Goal: Task Accomplishment & Management: Manage account settings

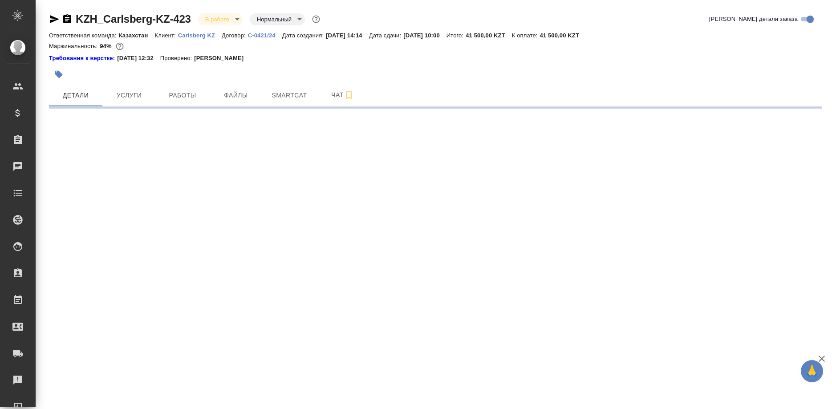
select select "RU"
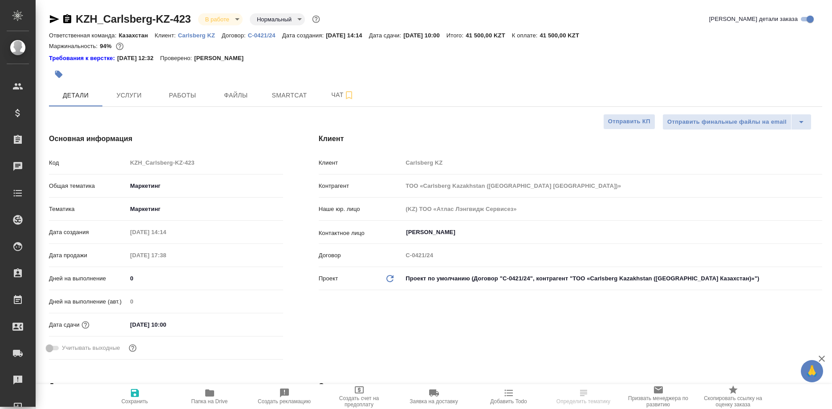
type textarea "x"
type input "[PERSON_NAME]"
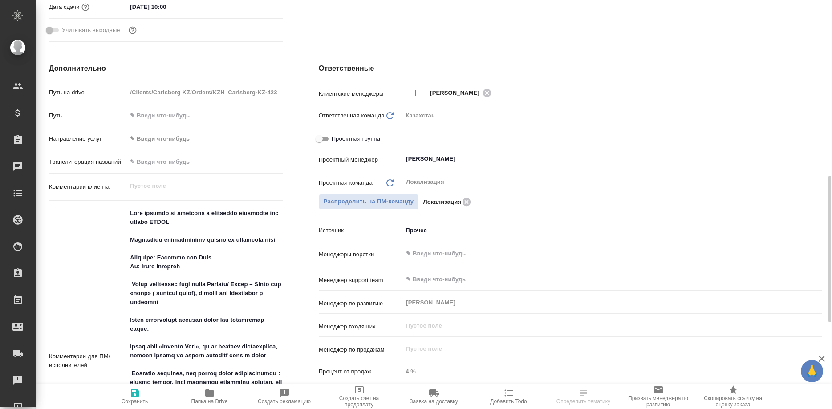
scroll to position [409, 0]
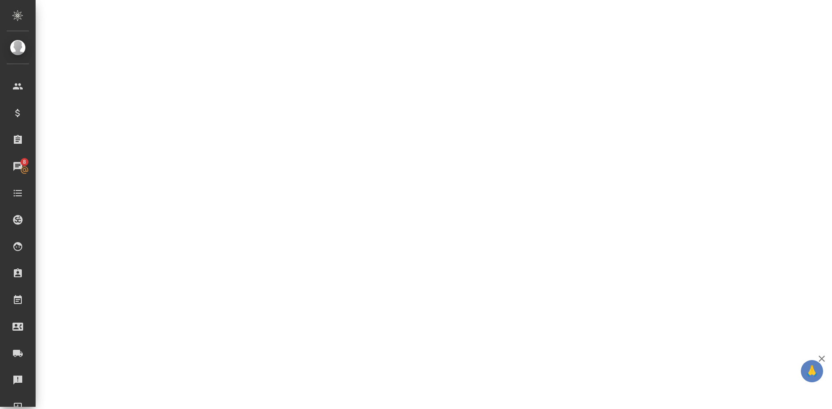
select select "RU"
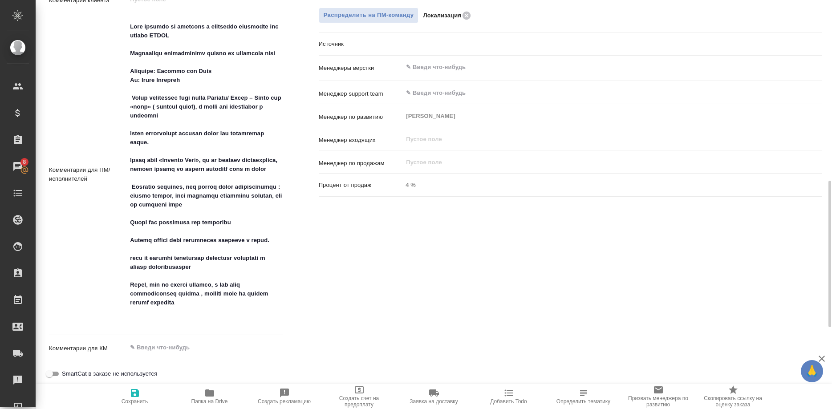
type textarea "x"
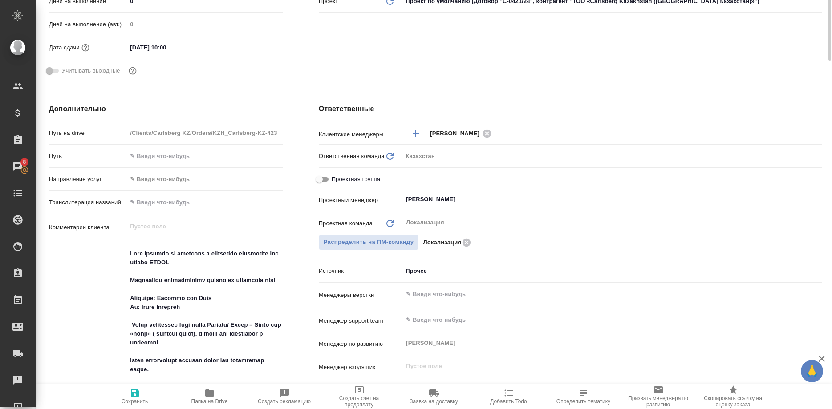
scroll to position [50, 0]
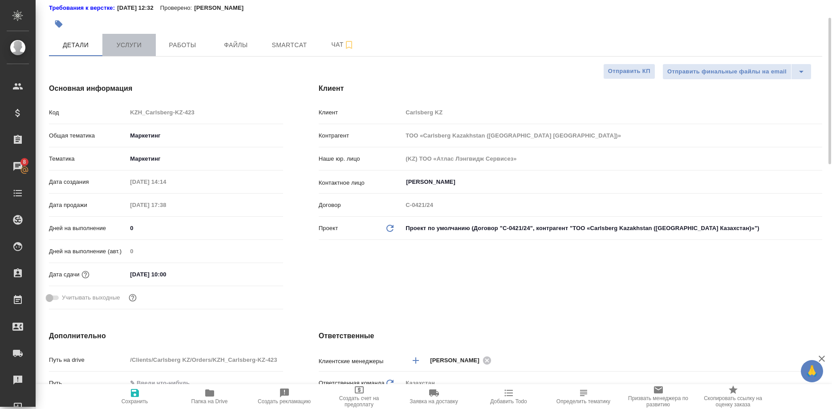
click at [116, 47] on span "Услуги" at bounding box center [129, 45] width 43 height 11
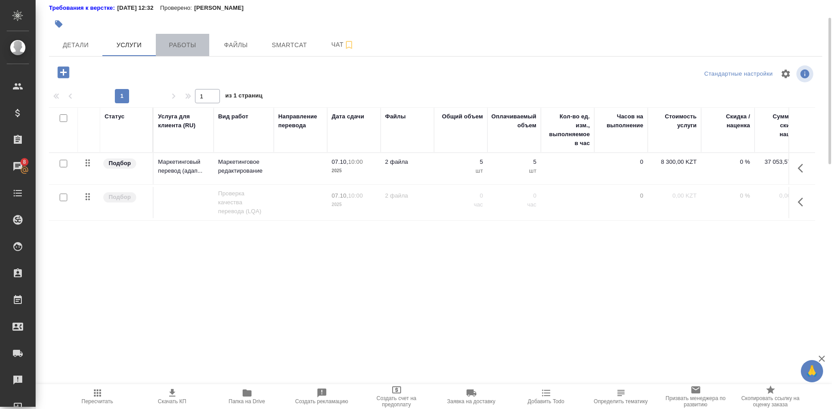
click at [192, 46] on span "Работы" at bounding box center [182, 45] width 43 height 11
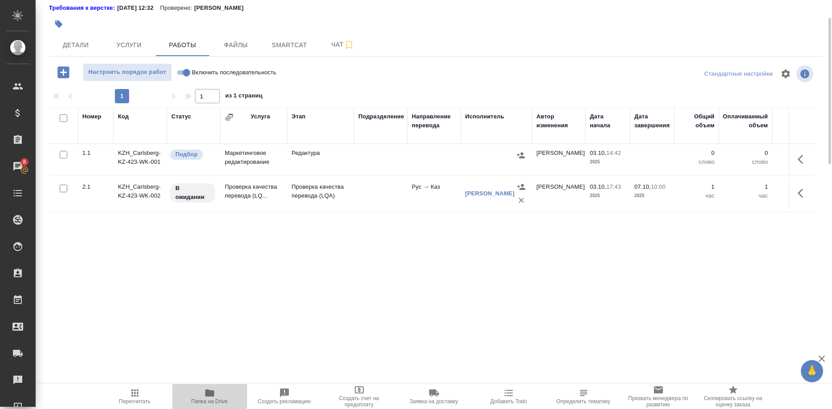
click at [202, 395] on span "Папка на Drive" at bounding box center [210, 396] width 64 height 17
click at [79, 49] on span "Детали" at bounding box center [75, 45] width 43 height 11
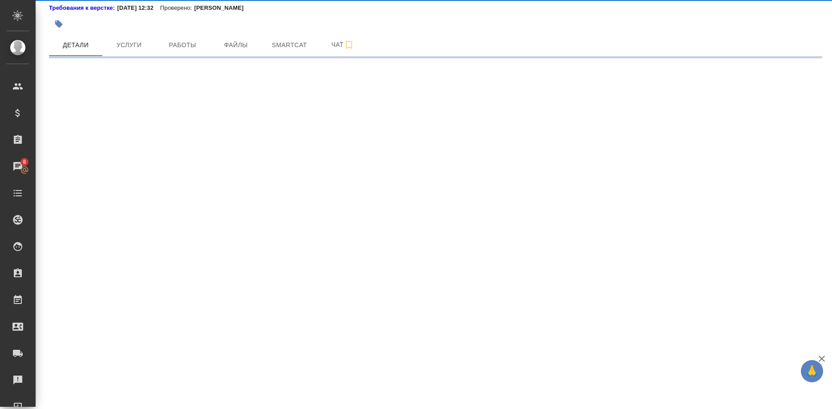
select select "RU"
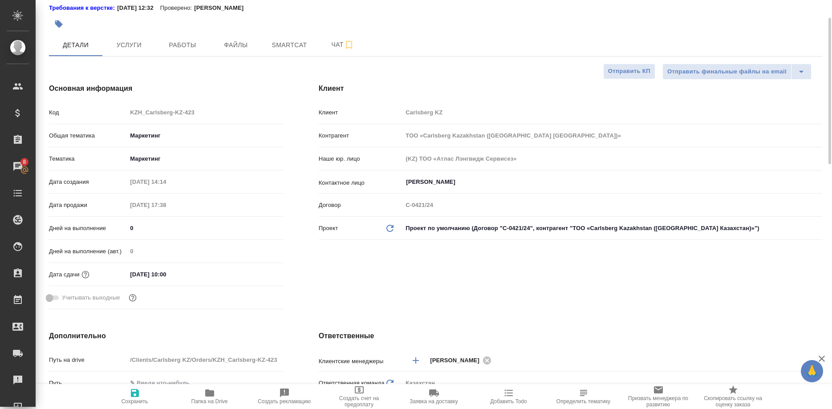
type textarea "x"
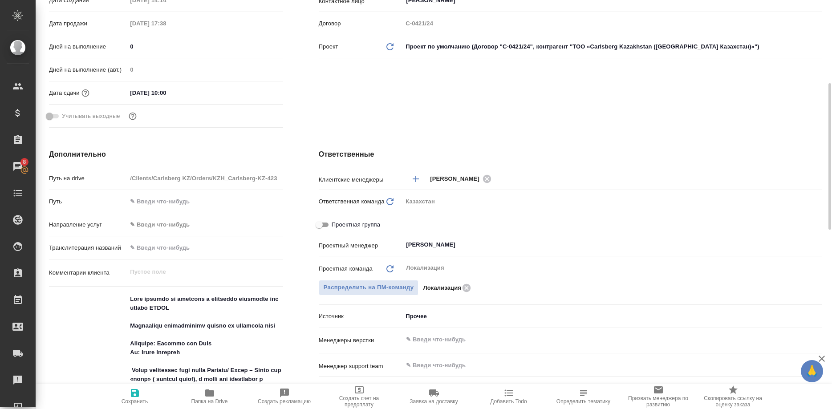
scroll to position [368, 0]
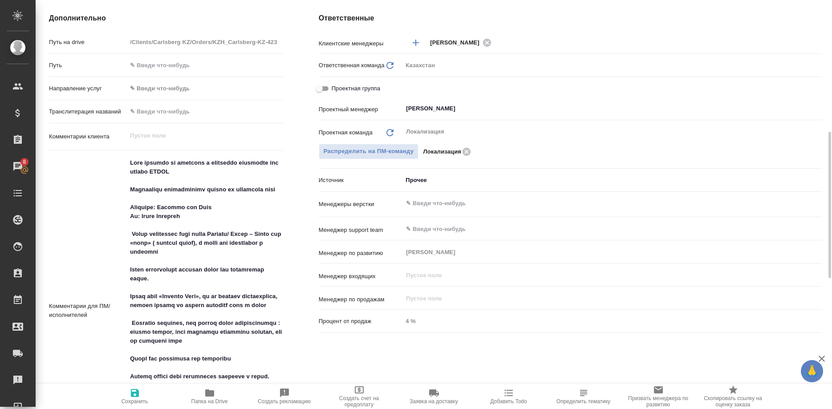
type textarea "x"
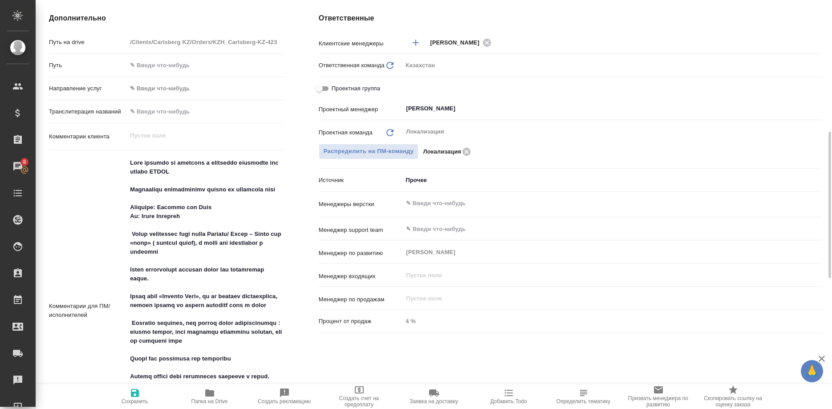
type textarea "x"
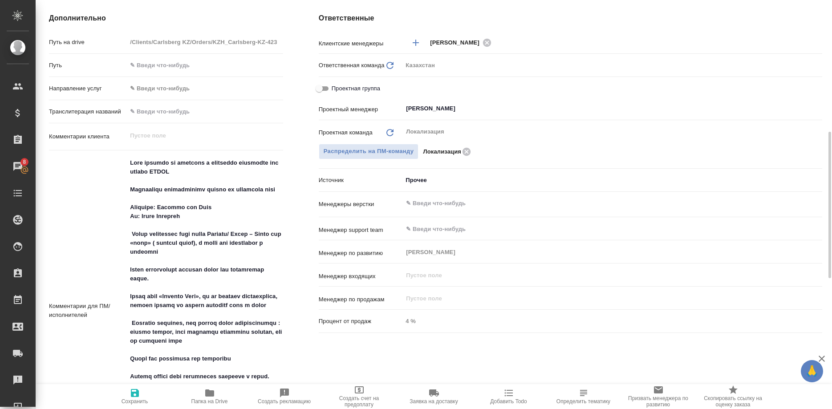
type textarea "x"
drag, startPoint x: 158, startPoint y: 214, endPoint x: 200, endPoint y: 214, distance: 42.7
click at [200, 214] on textarea at bounding box center [204, 315] width 155 height 318
click at [171, 220] on textarea at bounding box center [204, 315] width 155 height 318
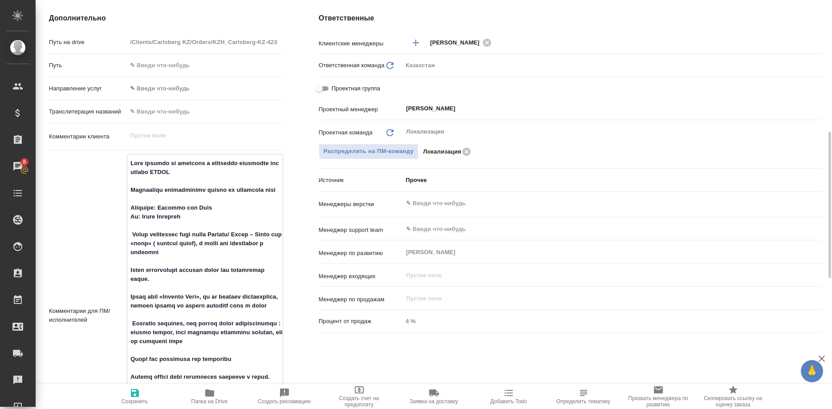
type textarea "x"
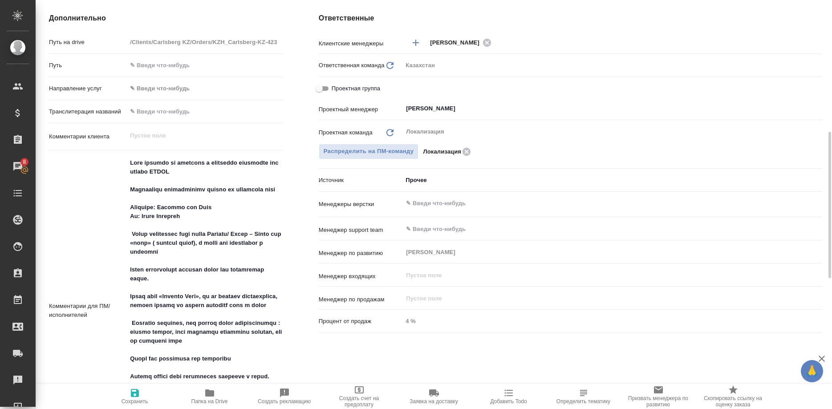
type textarea "x"
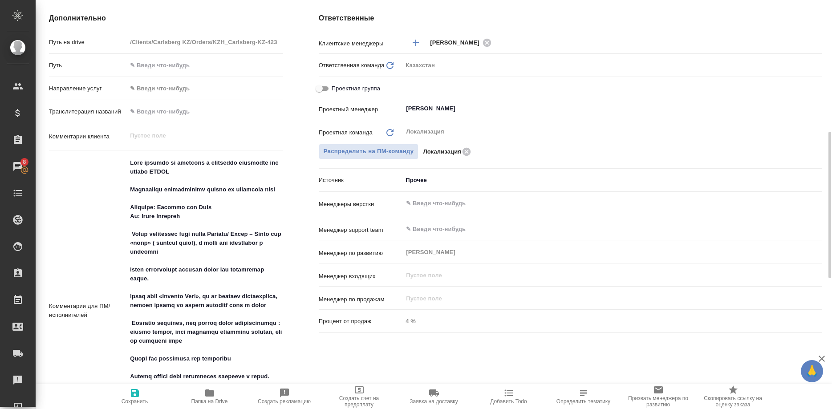
type textarea "x"
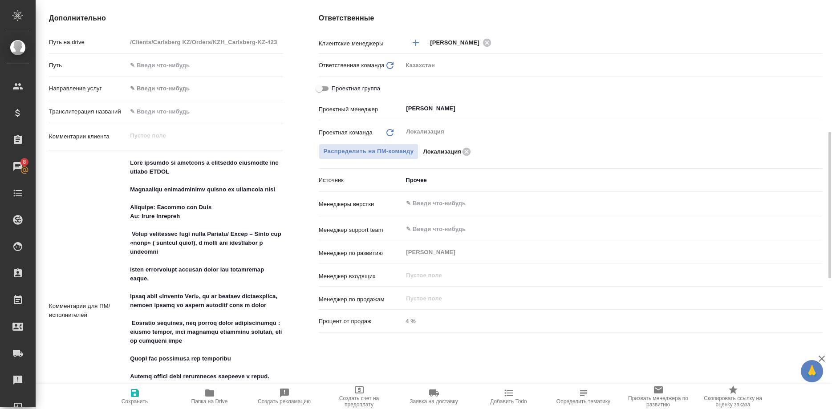
type textarea "x"
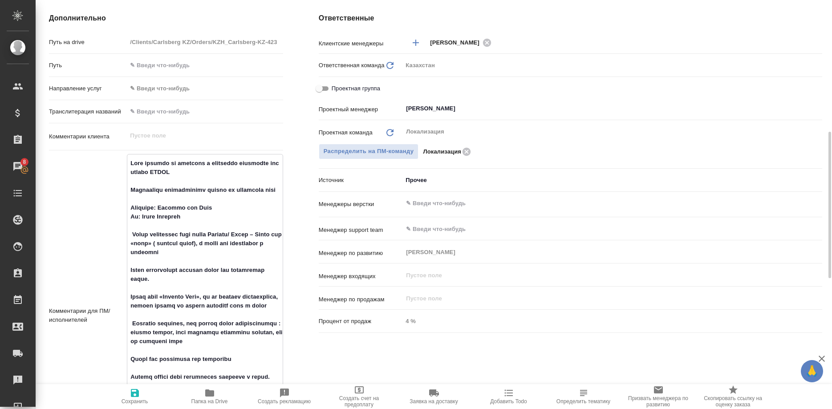
type textarea "x"
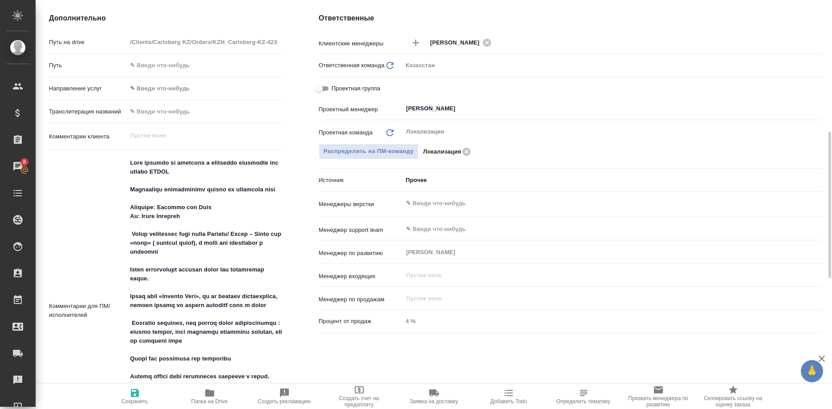
type textarea "x"
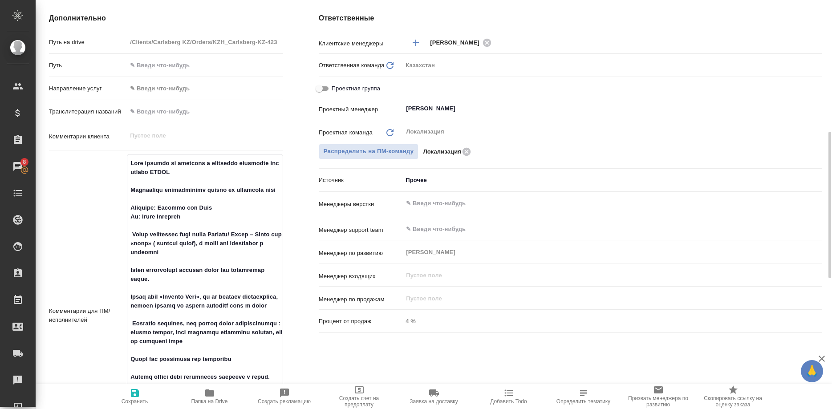
type textarea "x"
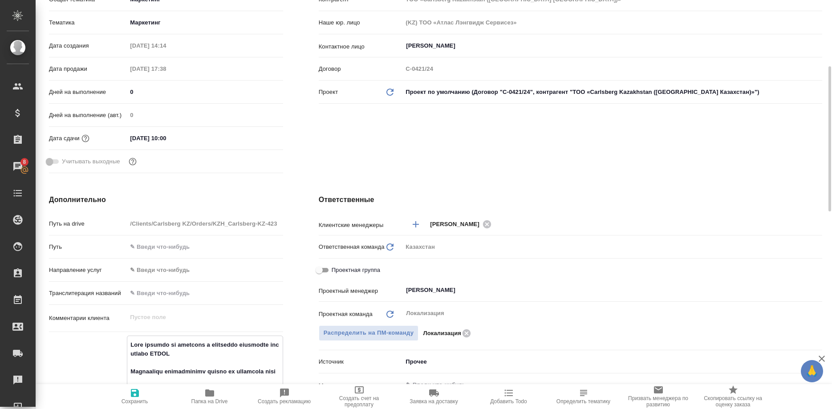
scroll to position [0, 0]
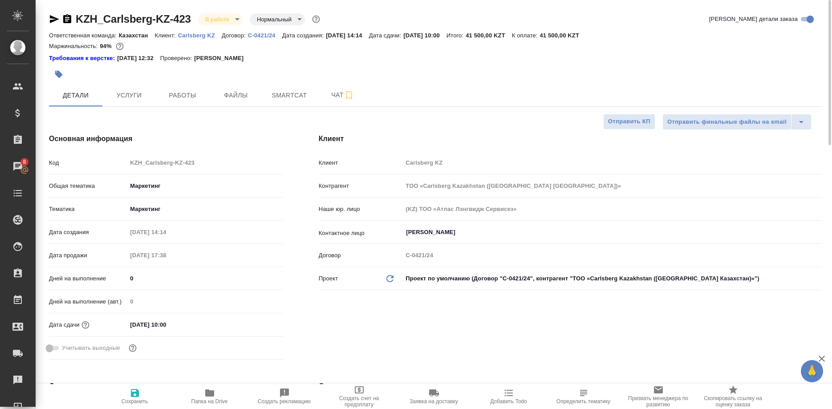
type textarea "x"
drag, startPoint x: 203, startPoint y: 146, endPoint x: 201, endPoint y: 141, distance: 5.6
click at [204, 146] on div "Основная информация Код KZH_Carlsberg-KZ-423 Общая тематика Маркетинг marketing…" at bounding box center [166, 248] width 270 height 265
drag, startPoint x: 69, startPoint y: 6, endPoint x: 189, endPoint y: 22, distance: 121.7
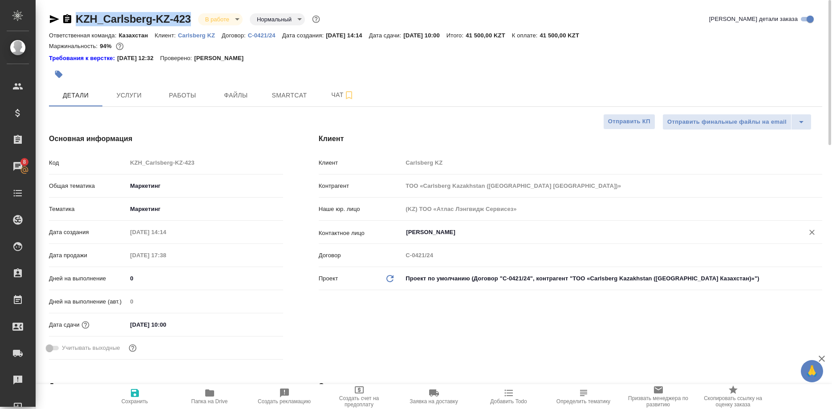
copy div "KZH_Carlsberg-KZ-423"
type textarea "x"
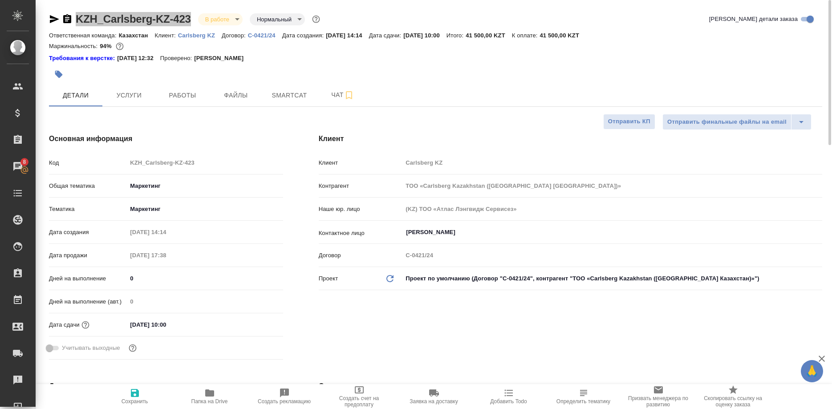
type textarea "x"
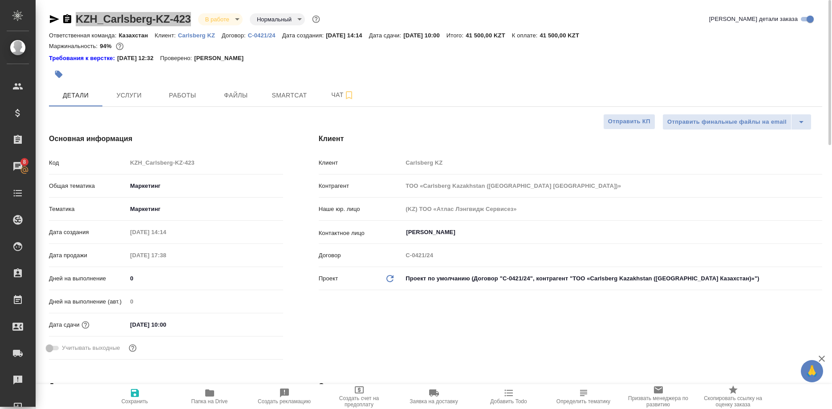
type textarea "x"
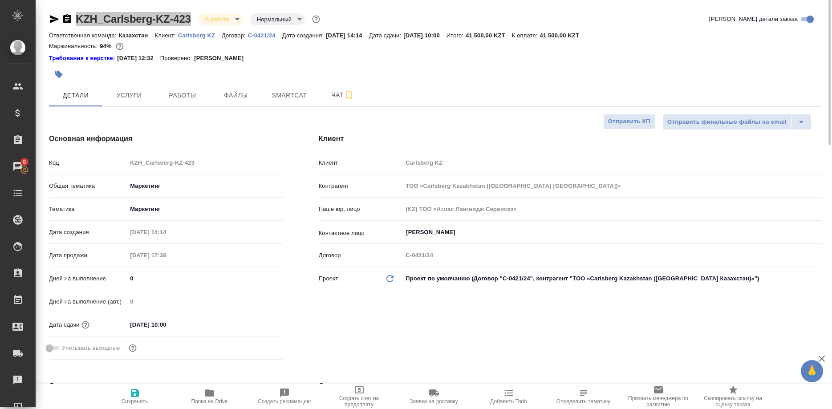
type textarea "x"
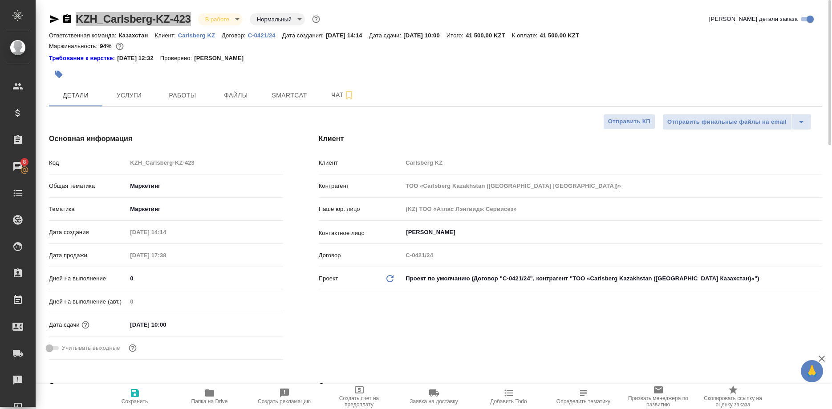
type textarea "x"
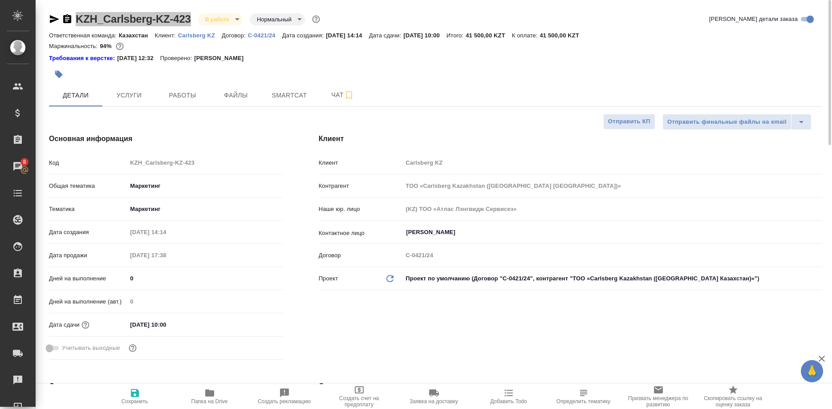
type textarea "x"
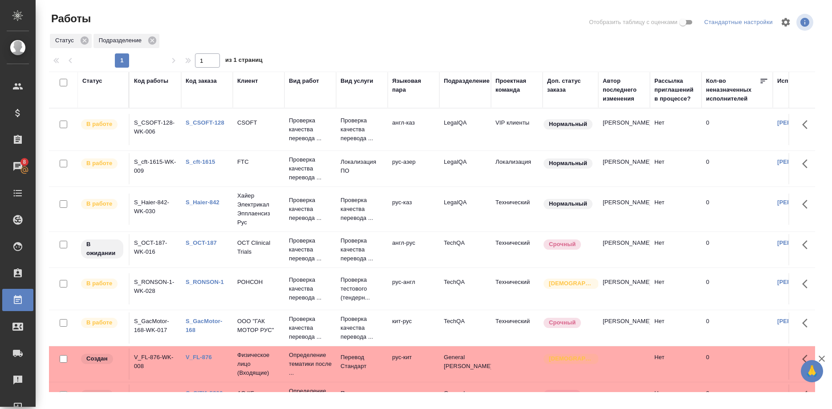
click at [206, 124] on link "S_CSOFT-128" at bounding box center [205, 122] width 39 height 7
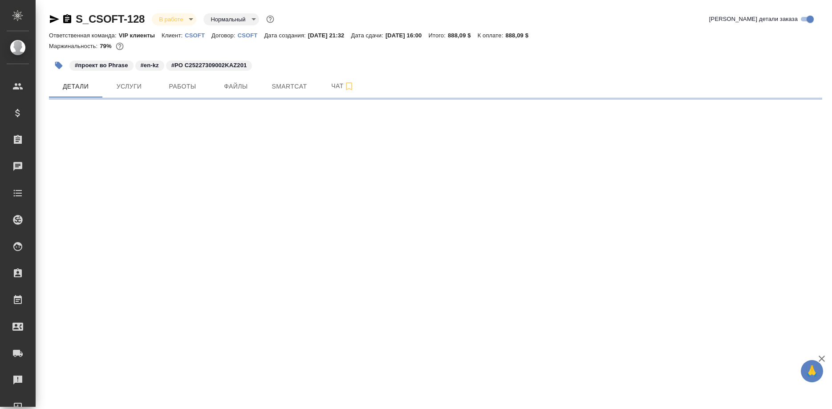
select select "RU"
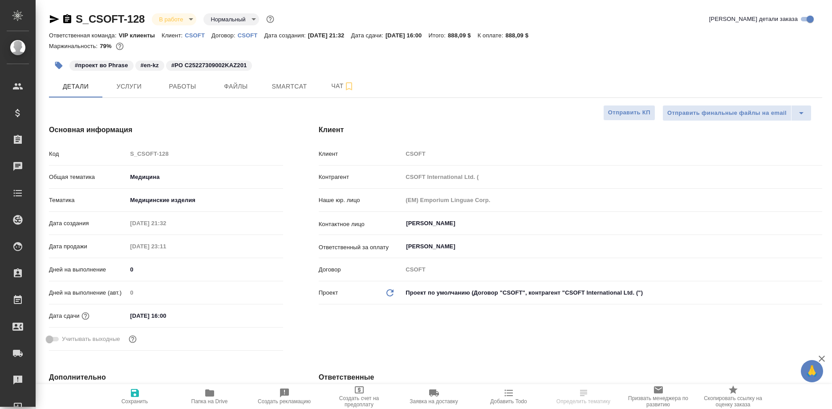
type textarea "x"
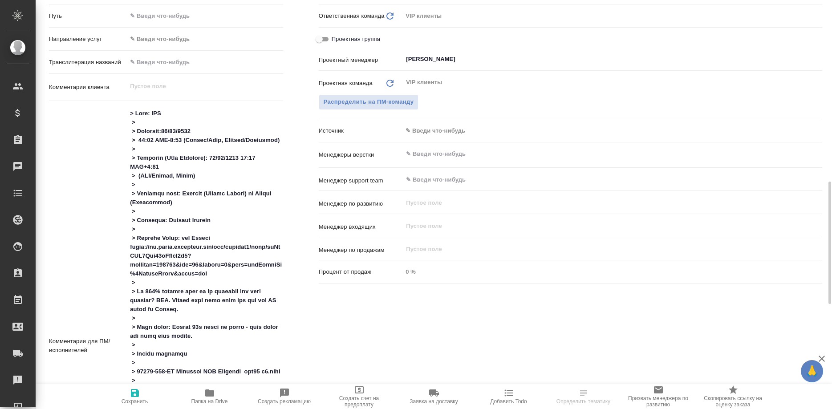
scroll to position [454, 0]
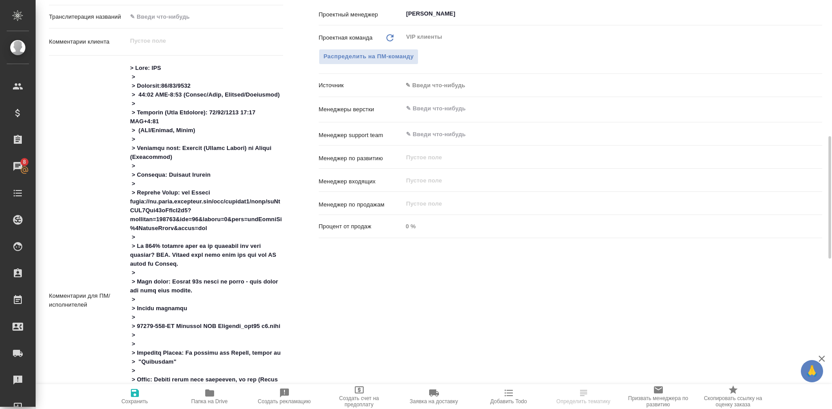
type textarea "x"
drag, startPoint x: 205, startPoint y: 191, endPoint x: 211, endPoint y: 201, distance: 10.8
click at [211, 201] on textarea at bounding box center [204, 300] width 155 height 478
click at [211, 213] on textarea at bounding box center [204, 300] width 155 height 478
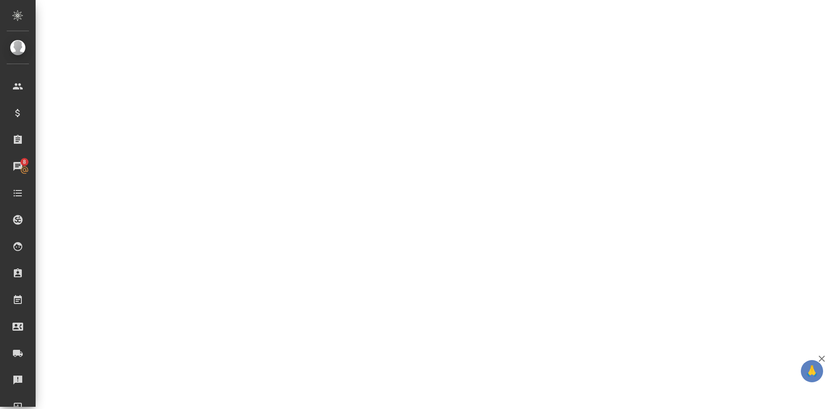
drag, startPoint x: 206, startPoint y: 193, endPoint x: 215, endPoint y: 227, distance: 35.5
select select "RU"
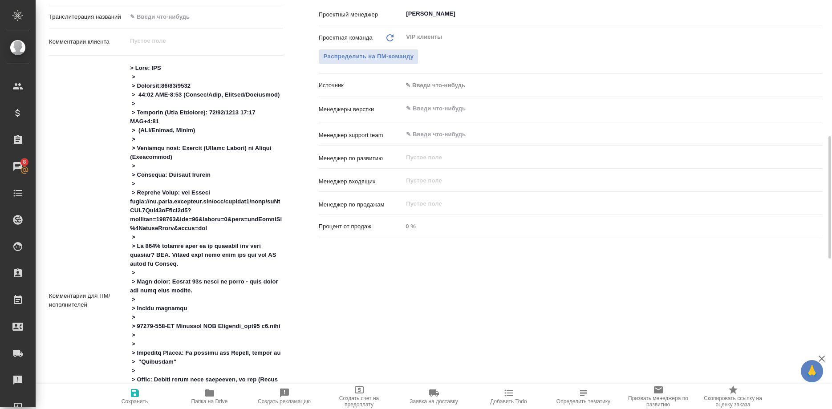
type textarea "x"
drag, startPoint x: 206, startPoint y: 191, endPoint x: 211, endPoint y: 227, distance: 36.8
click at [211, 227] on textarea at bounding box center [204, 300] width 155 height 478
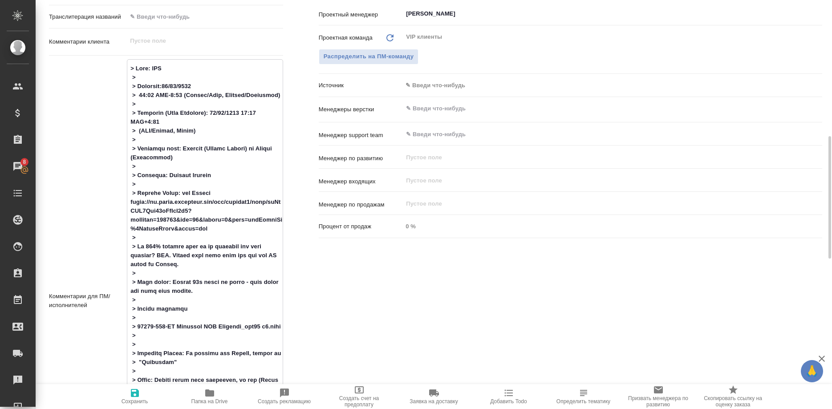
type textarea "x"
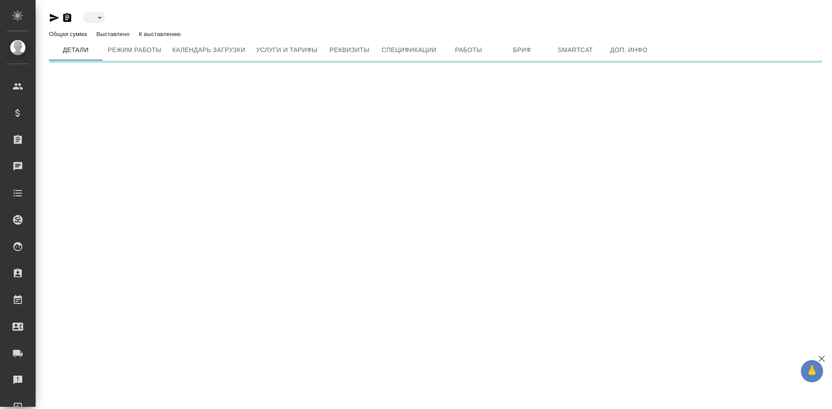
type input "inactive"
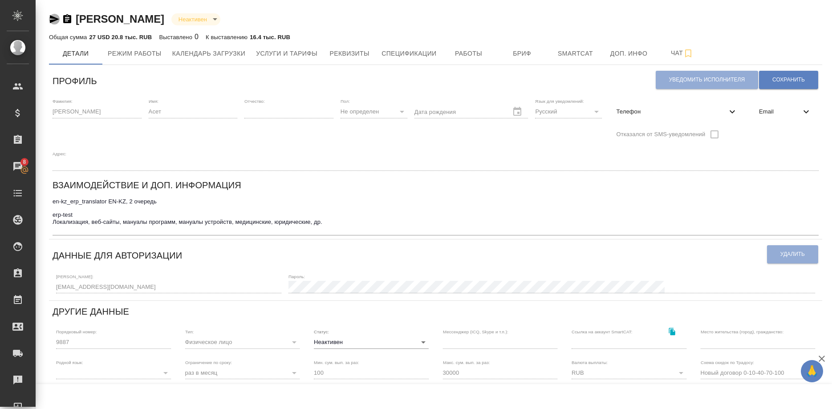
click at [52, 18] on icon "button" at bounding box center [54, 19] width 9 height 8
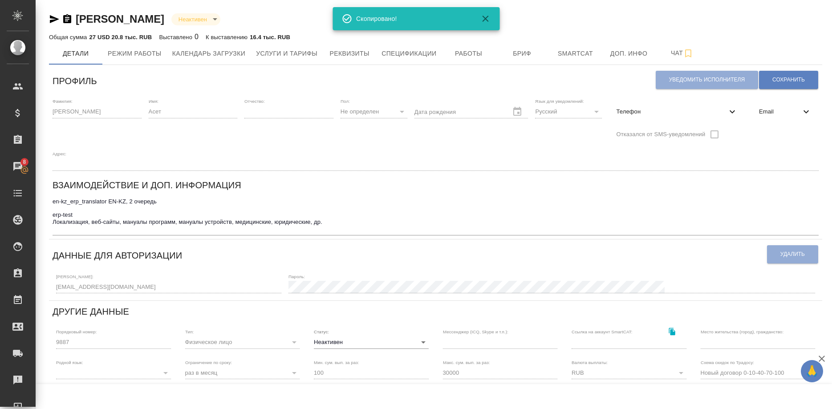
click at [752, 130] on div "Email" at bounding box center [785, 120] width 67 height 45
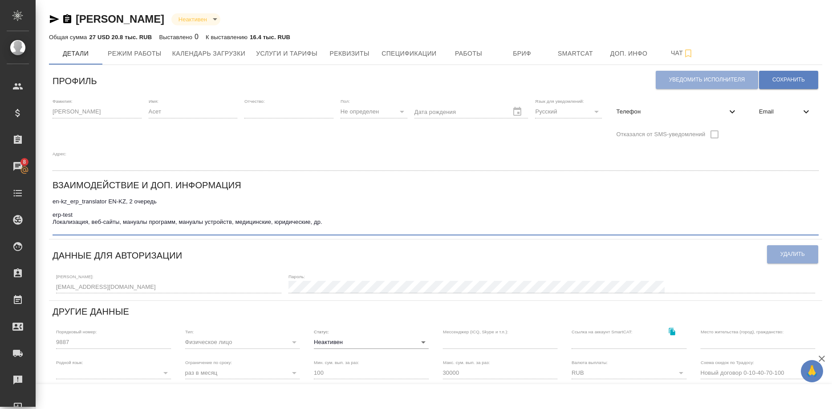
click at [370, 198] on textarea "en-kz_erp_translator EN-KZ, 2 очередь erp-test Локализация, веб-сайты, мануалы …" at bounding box center [436, 215] width 766 height 34
type textarea "en-kz_erp_translator EN-KZ, 2 очередь erp-test Локализация, веб-сайты, мануалы …"
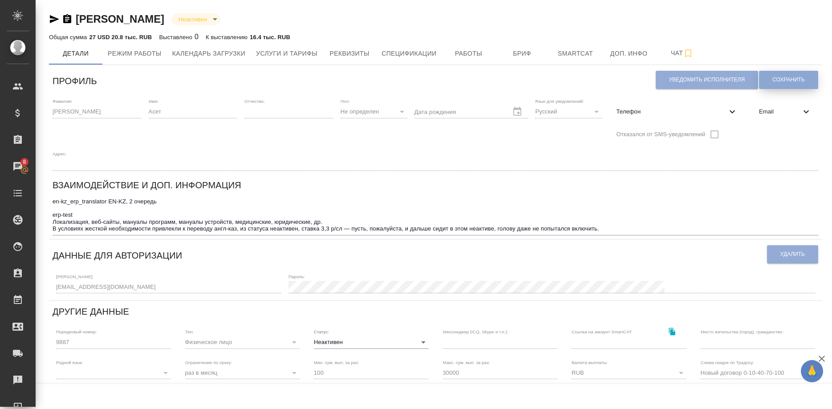
click at [790, 85] on button "Сохранить" at bounding box center [788, 80] width 59 height 18
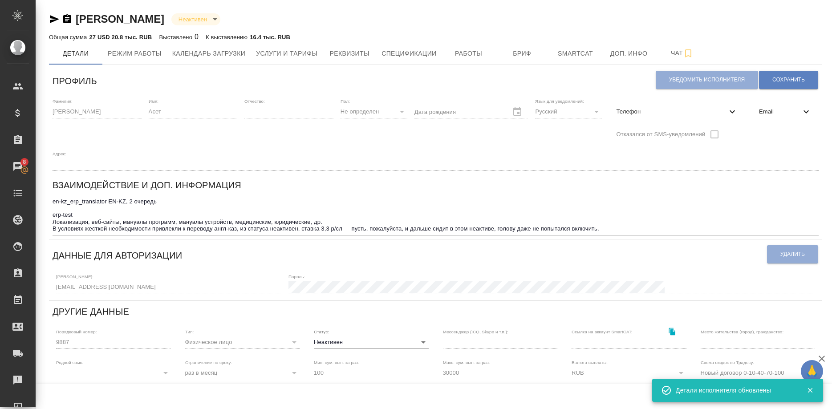
click at [706, 274] on div "Пароль:" at bounding box center [551, 284] width 527 height 20
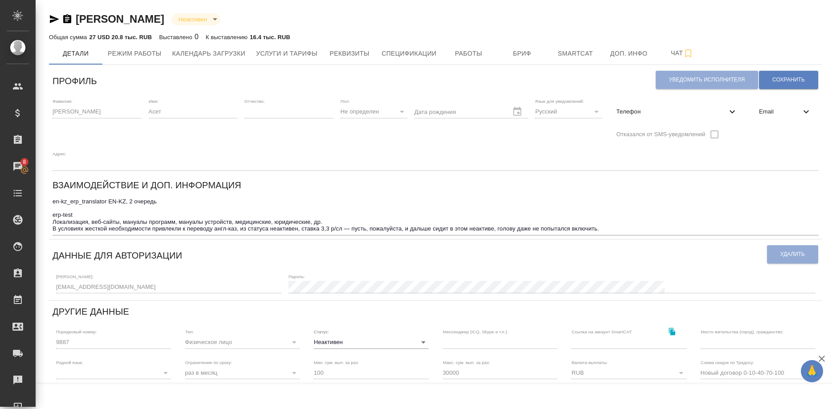
click at [649, 198] on textarea "en-kz_erp_translator EN-KZ, 2 очередь erp-test Локализация, веб-сайты, мануалы …" at bounding box center [436, 215] width 766 height 34
click at [630, 201] on textarea "en-kz_erp_translator EN-KZ, 2 очередь erp-test Локализация, веб-сайты, мануалы …" at bounding box center [436, 215] width 766 height 34
type textarea "en-kz_erp_translator EN-KZ, 2 очередь erp-test Локализация, веб-сайты, мануалы …"
click at [760, 79] on button "Сохранить" at bounding box center [788, 80] width 59 height 18
click at [453, 57] on span "Работы" at bounding box center [468, 53] width 43 height 11
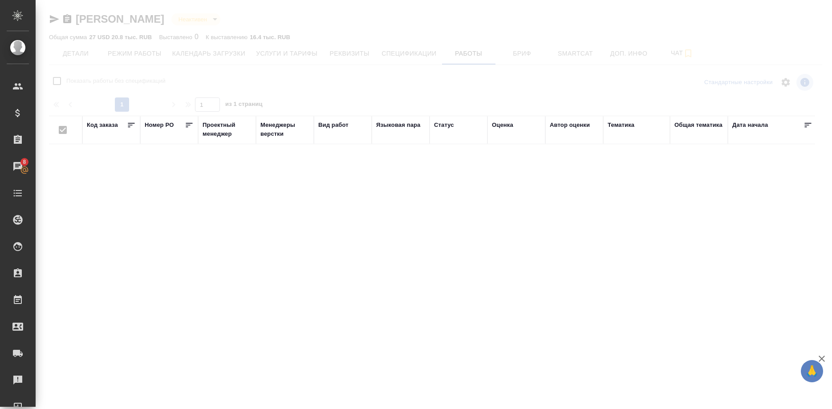
checkbox input "false"
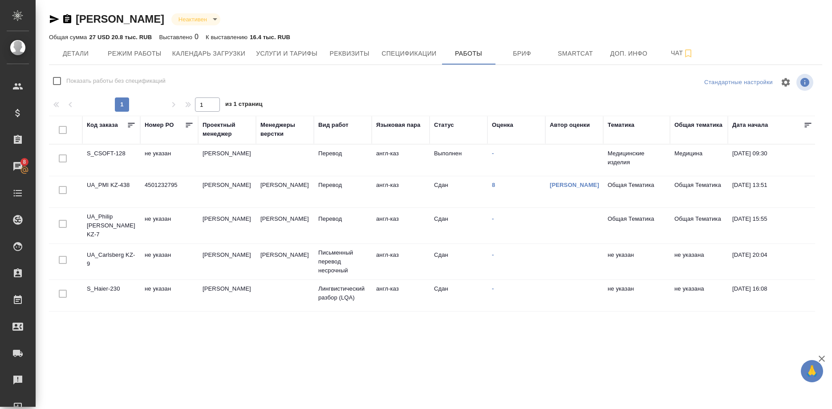
click at [98, 315] on div "Код заказа Номер PO Проектный менеджер Менеджеры верстки Вид работ Языковая пар…" at bounding box center [432, 231] width 766 height 231
click at [81, 328] on div "Код заказа Номер PO Проектный менеджер Менеджеры верстки Вид работ Языковая пар…" at bounding box center [432, 231] width 766 height 231
click at [274, 55] on span "Услуги и тарифы" at bounding box center [286, 53] width 61 height 11
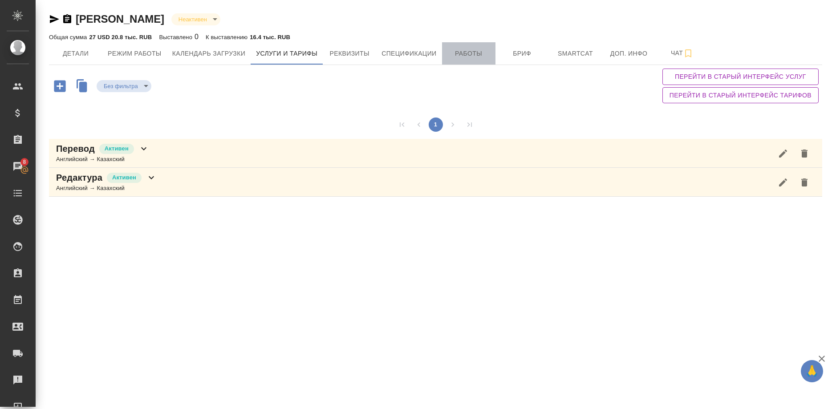
click at [454, 58] on span "Работы" at bounding box center [468, 53] width 43 height 11
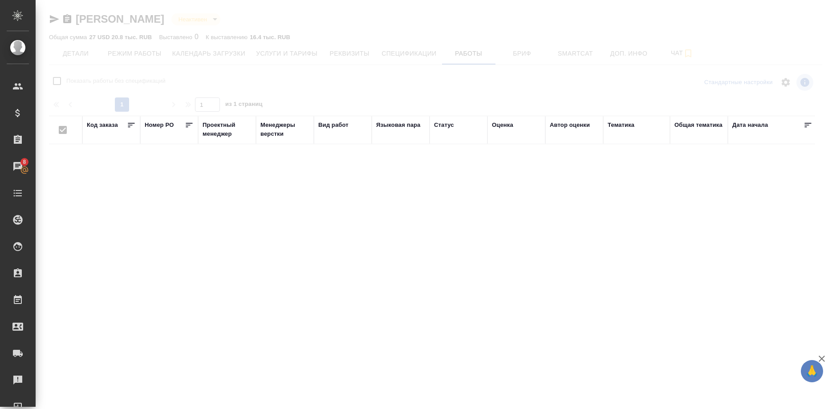
checkbox input "false"
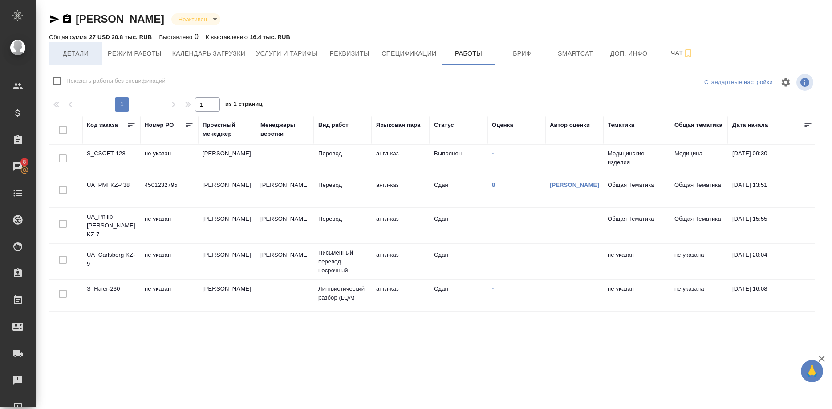
click at [80, 58] on span "Детали" at bounding box center [75, 53] width 43 height 11
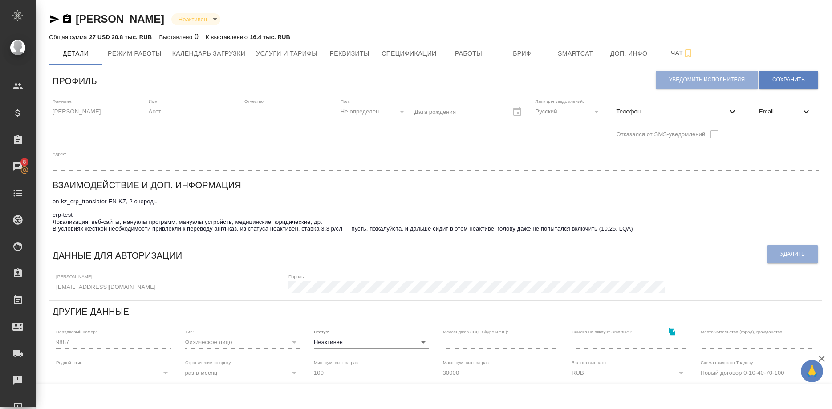
click at [740, 142] on div "Фамилия: Орымбаев Имя: Асет Отчество: Пол: Не определен none Дата рождения Язык…" at bounding box center [435, 134] width 773 height 79
click at [457, 56] on span "Работы" at bounding box center [468, 53] width 43 height 11
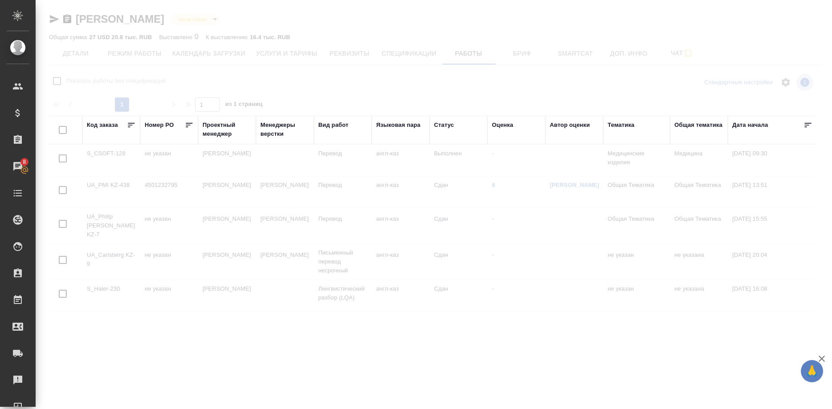
checkbox input "false"
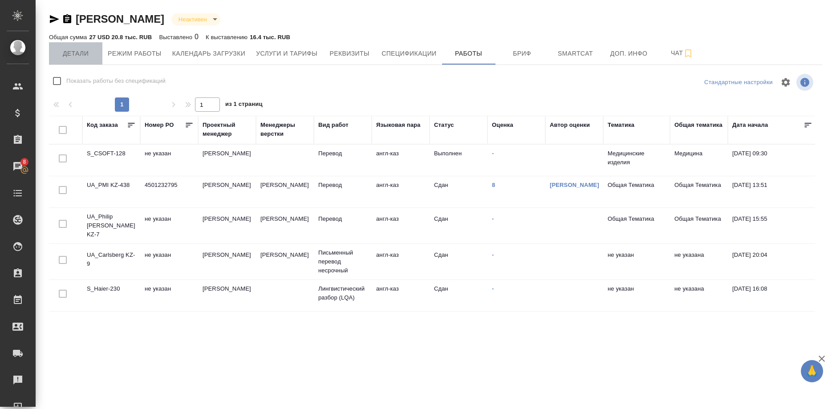
click at [58, 52] on span "Детали" at bounding box center [75, 53] width 43 height 11
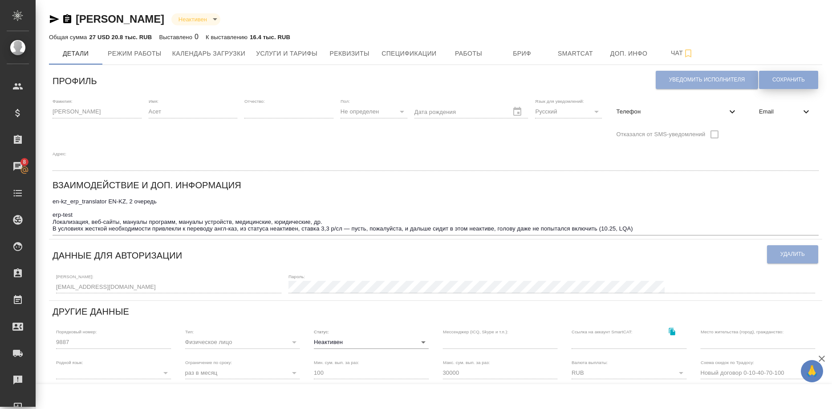
click at [776, 84] on span "Сохранить" at bounding box center [788, 80] width 32 height 8
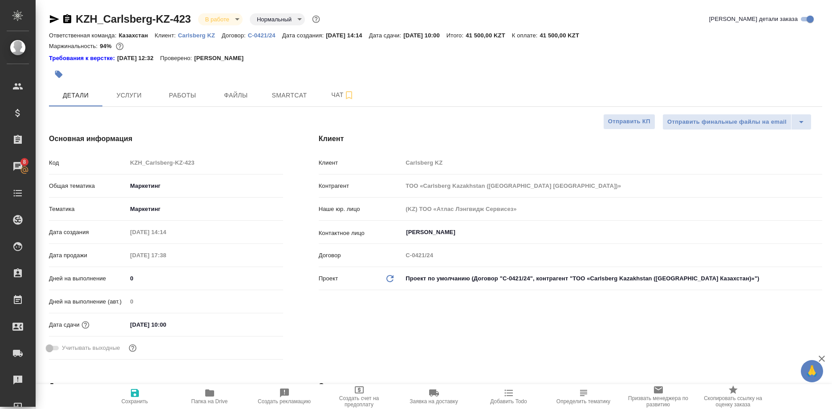
select select "RU"
click at [175, 96] on span "Работы" at bounding box center [182, 95] width 43 height 11
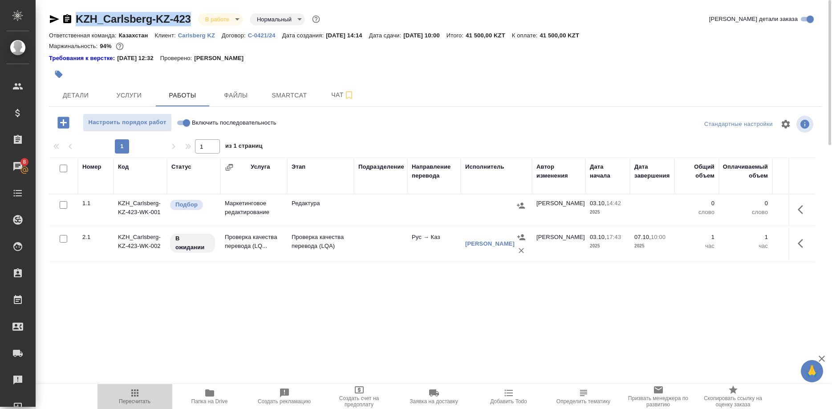
click at [134, 397] on icon "button" at bounding box center [135, 393] width 11 height 11
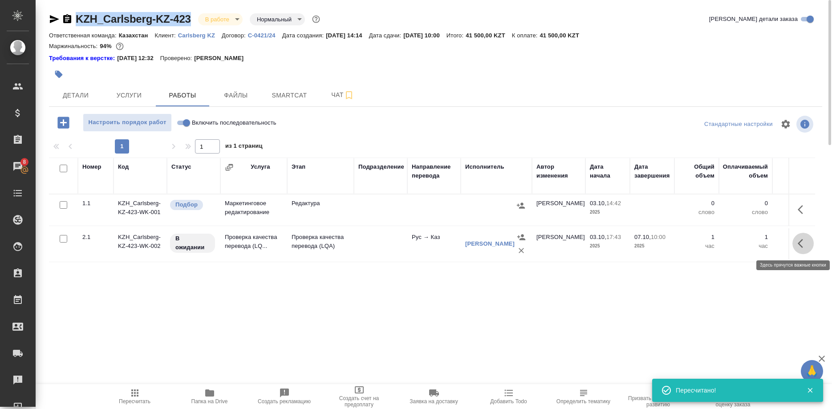
click at [803, 246] on icon "button" at bounding box center [803, 243] width 11 height 11
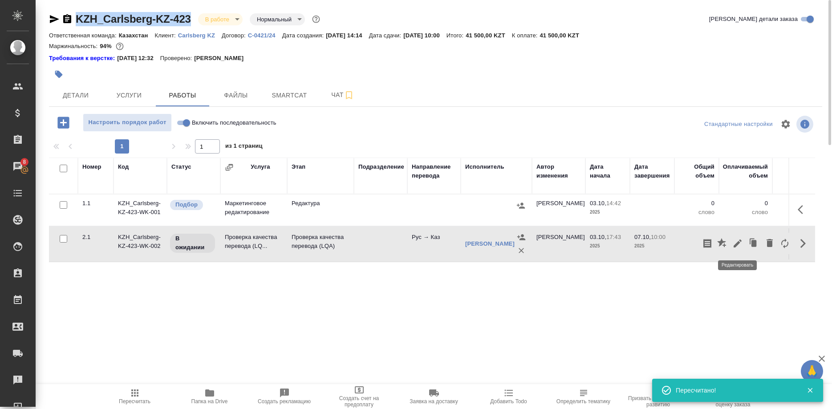
click at [738, 246] on icon "button" at bounding box center [737, 243] width 11 height 11
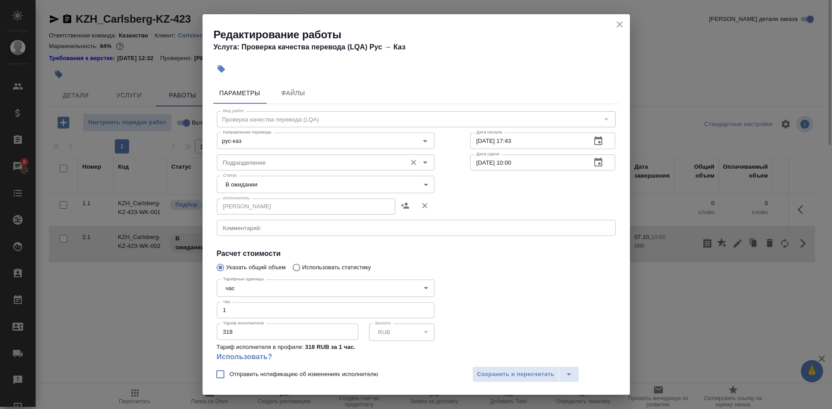
click at [284, 166] on input "Подразделение" at bounding box center [310, 162] width 183 height 11
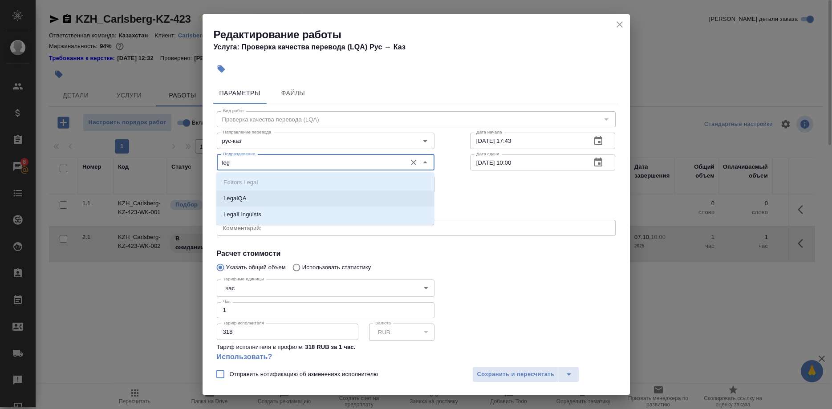
click at [324, 204] on li "LegalQA" at bounding box center [325, 199] width 218 height 16
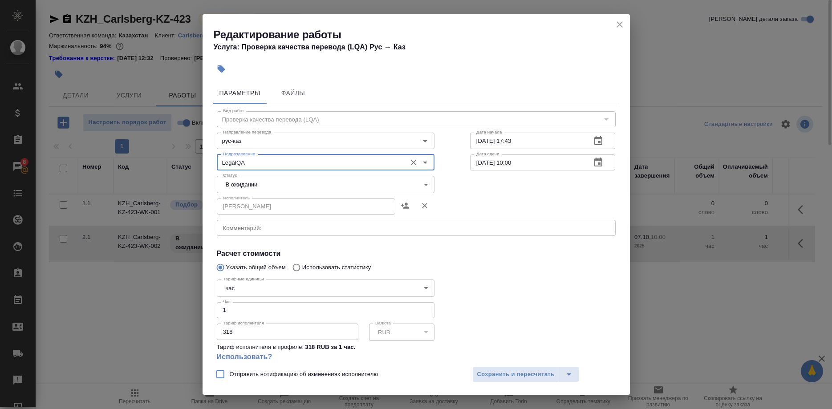
type input "LegalQA"
click at [358, 187] on body "🙏 .cls-1 fill:#fff; AWATERA Shirina Sabina Клиенты Спецификации Заказы 8 Чаты T…" at bounding box center [416, 204] width 832 height 409
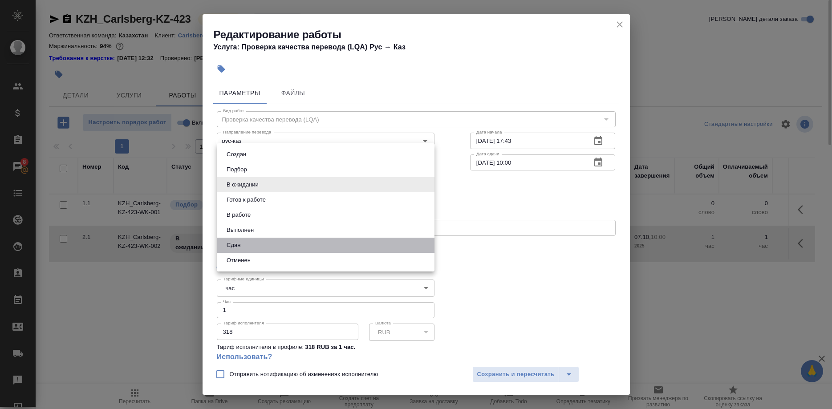
click at [296, 240] on li "Сдан" at bounding box center [326, 245] width 218 height 15
type input "closed"
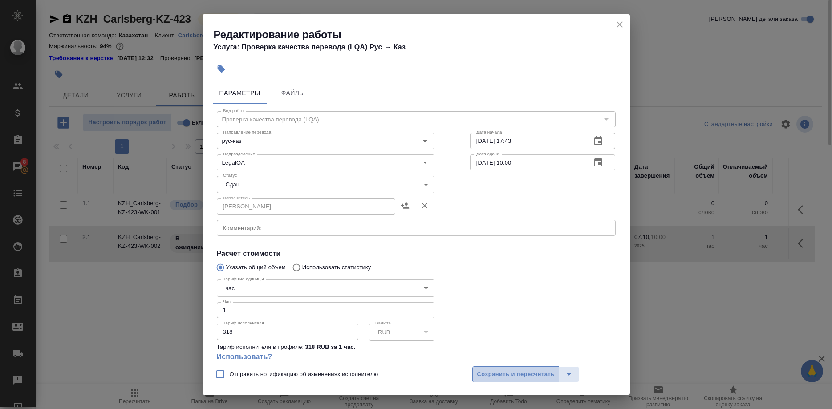
click at [492, 373] on span "Сохранить и пересчитать" at bounding box center [515, 374] width 77 height 10
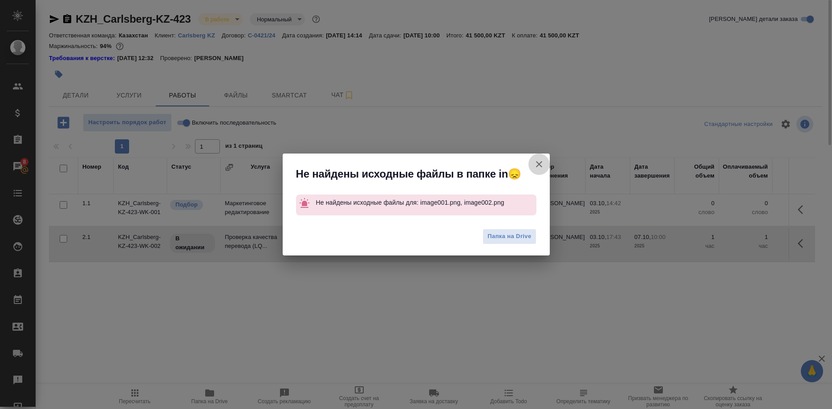
click at [534, 166] on icon "button" at bounding box center [539, 164] width 11 height 11
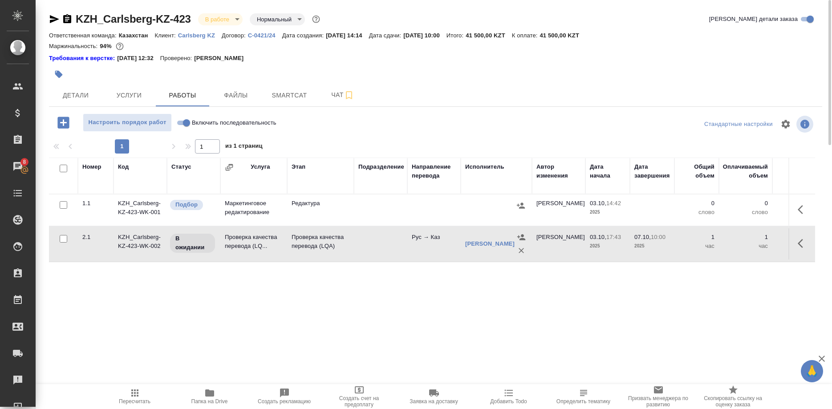
click at [179, 124] on input "Включить последовательность" at bounding box center [186, 123] width 32 height 11
checkbox input "true"
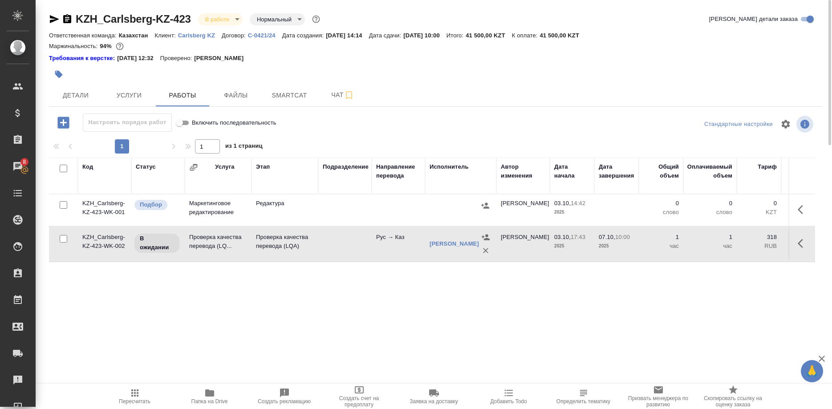
click at [799, 242] on icon "button" at bounding box center [800, 243] width 5 height 9
click at [734, 245] on icon "button" at bounding box center [737, 243] width 11 height 11
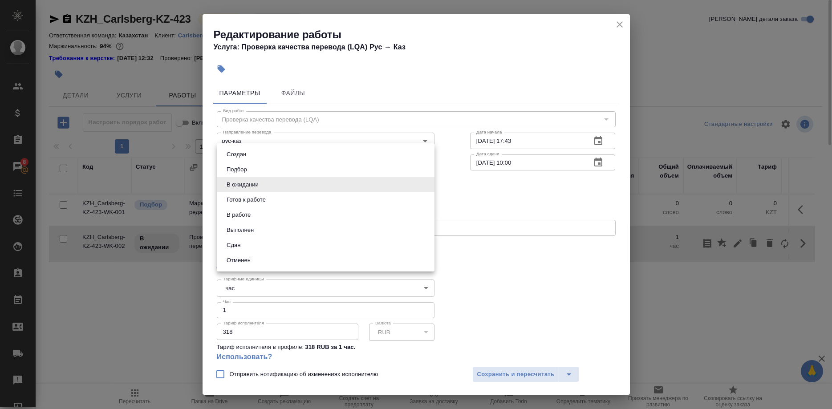
click at [250, 178] on body "🙏 .cls-1 fill:#fff; AWATERA Shirina Sabina Клиенты Спецификации Заказы 8 Чаты T…" at bounding box center [416, 204] width 832 height 409
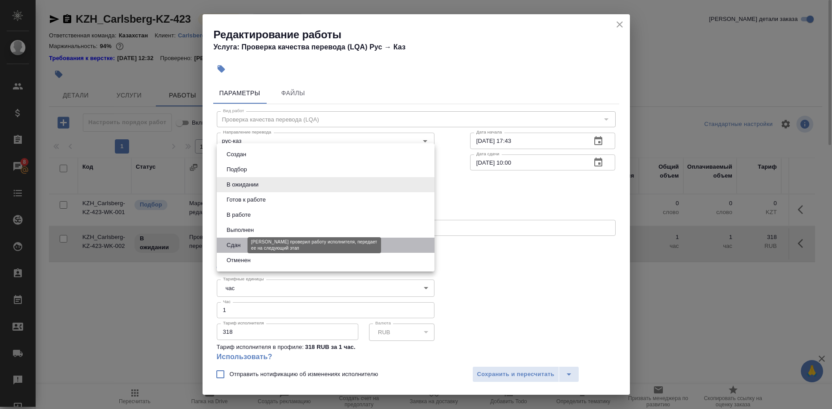
click at [233, 244] on button "Сдан" at bounding box center [233, 245] width 19 height 10
type input "closed"
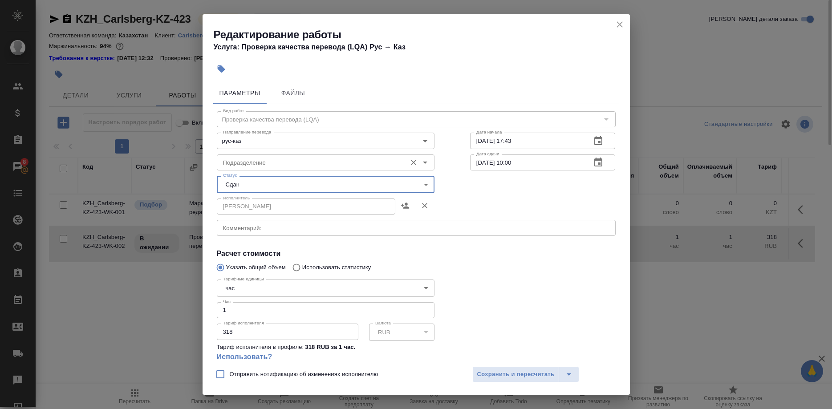
click at [271, 159] on input "Подразделение" at bounding box center [310, 162] width 183 height 11
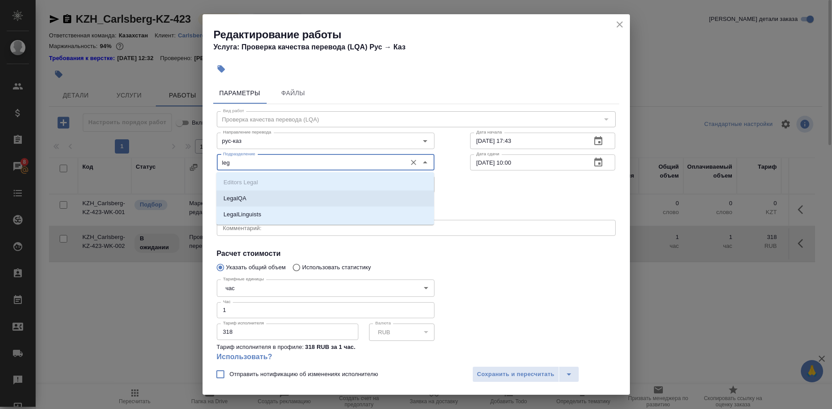
click at [242, 194] on p "LegalQA" at bounding box center [234, 198] width 23 height 9
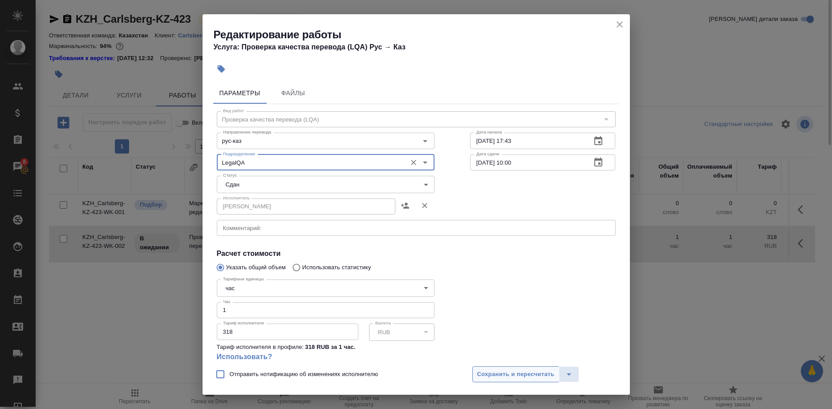
type input "LegalQA"
click at [514, 374] on span "Сохранить и пересчитать" at bounding box center [515, 374] width 77 height 10
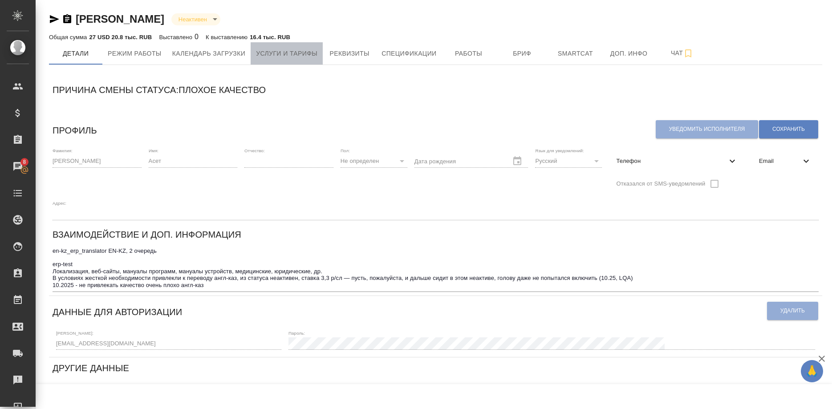
click at [293, 53] on span "Услуги и тарифы" at bounding box center [286, 53] width 61 height 11
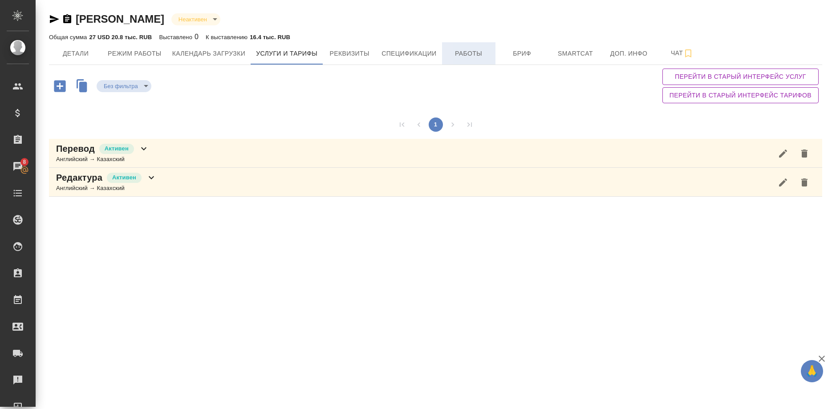
click at [469, 53] on span "Работы" at bounding box center [468, 53] width 43 height 11
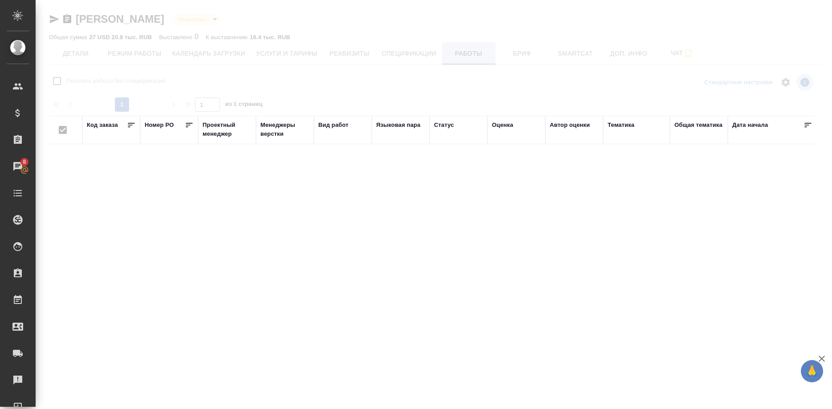
checkbox input "false"
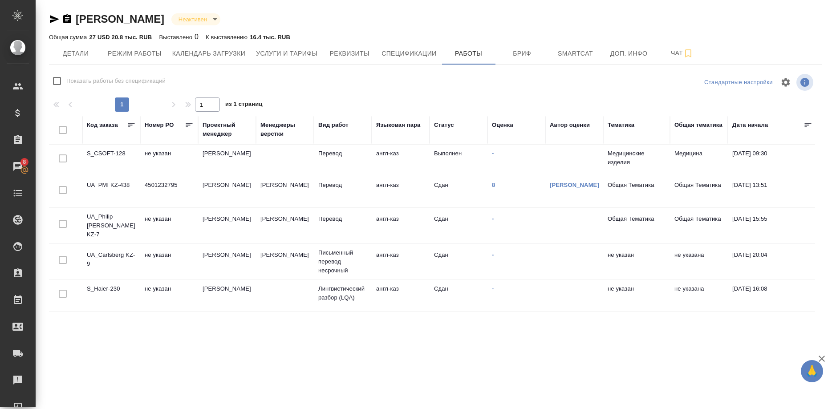
click at [116, 152] on td "S_CSOFT-128" at bounding box center [111, 160] width 58 height 31
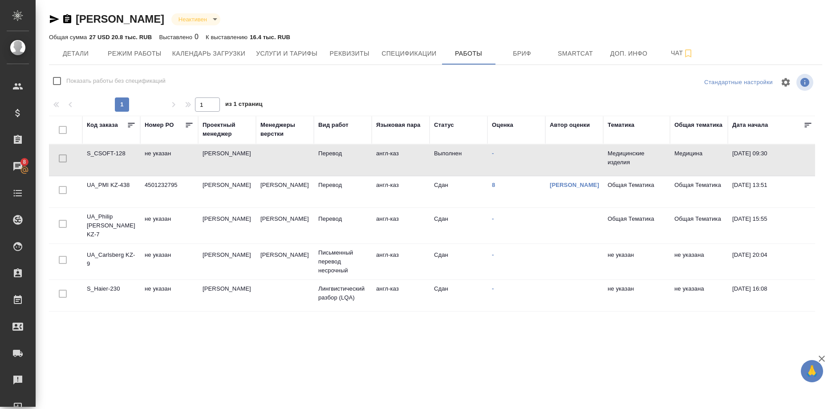
click at [116, 152] on td "S_CSOFT-128" at bounding box center [111, 160] width 58 height 31
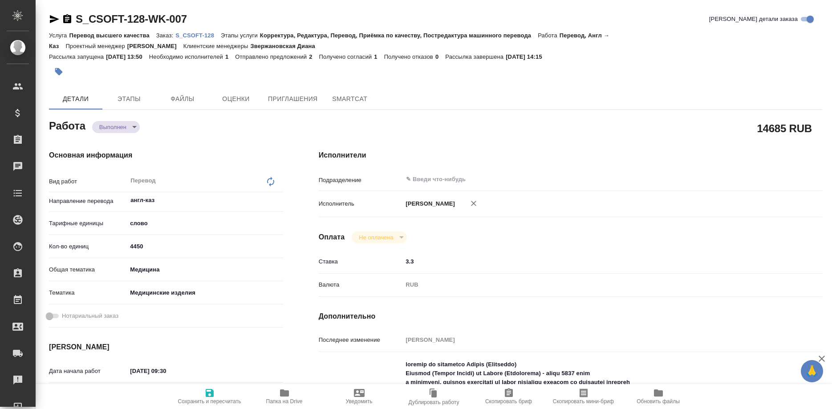
type textarea "x"
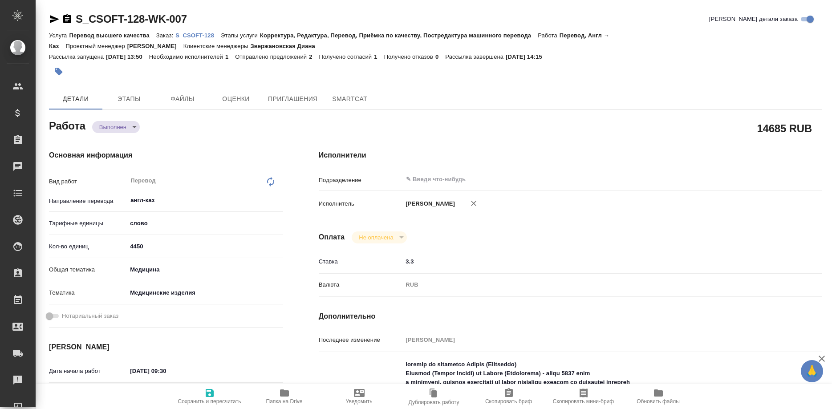
type textarea "x"
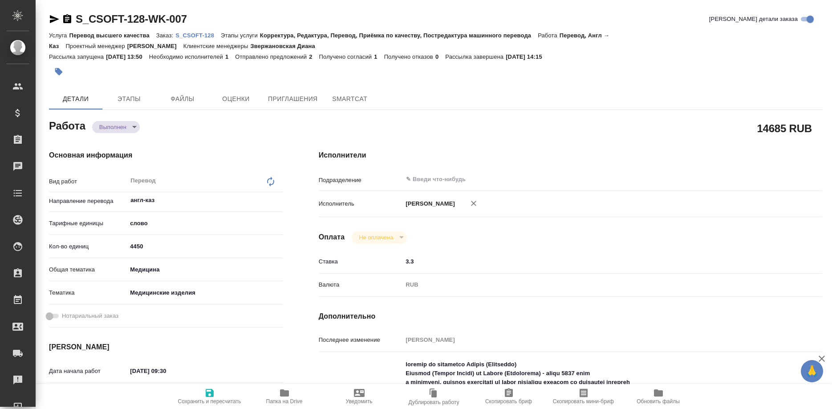
type textarea "x"
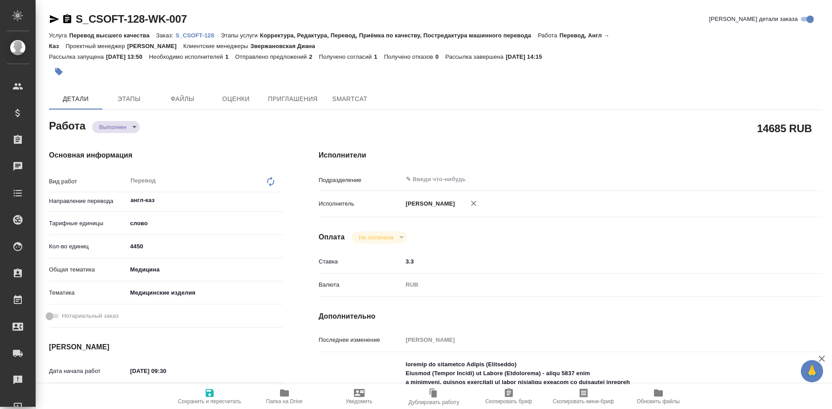
type textarea "x"
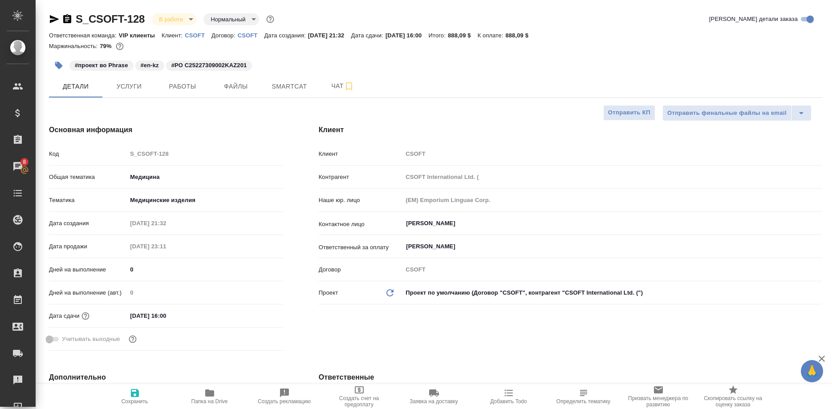
select select "RU"
click at [187, 87] on span "Работы" at bounding box center [182, 86] width 43 height 11
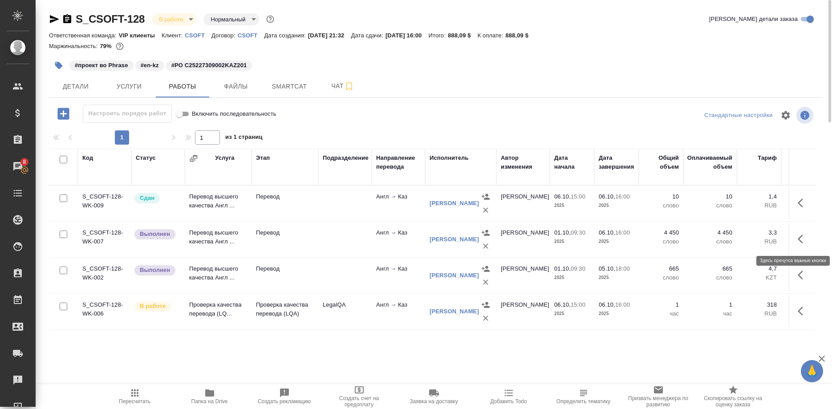
click at [793, 239] on button "button" at bounding box center [802, 238] width 21 height 21
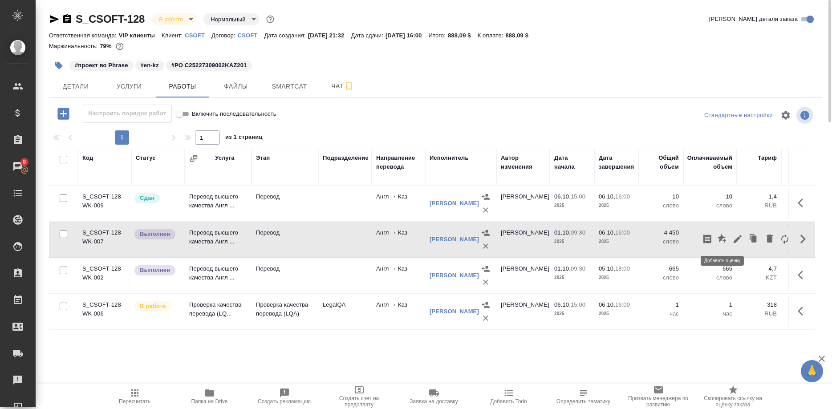
click at [716, 240] on button "button" at bounding box center [722, 238] width 15 height 21
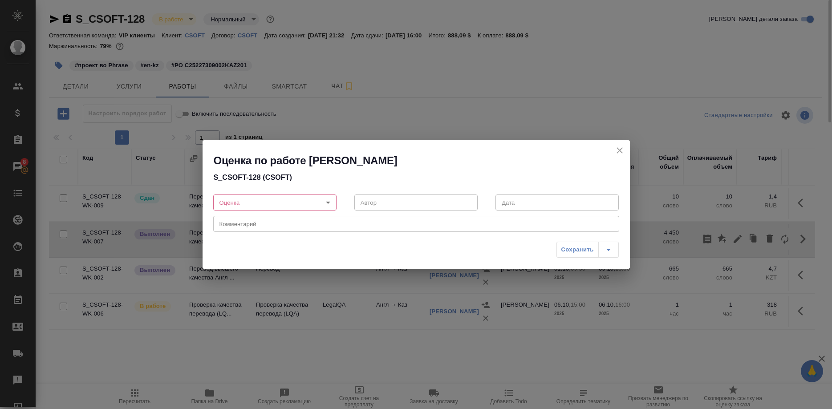
click at [300, 204] on body "🙏 .cls-1 fill:#fff; AWATERA [PERSON_NAME] Спецификации Заказы 8 Чаты Todo Проек…" at bounding box center [416, 204] width 832 height 409
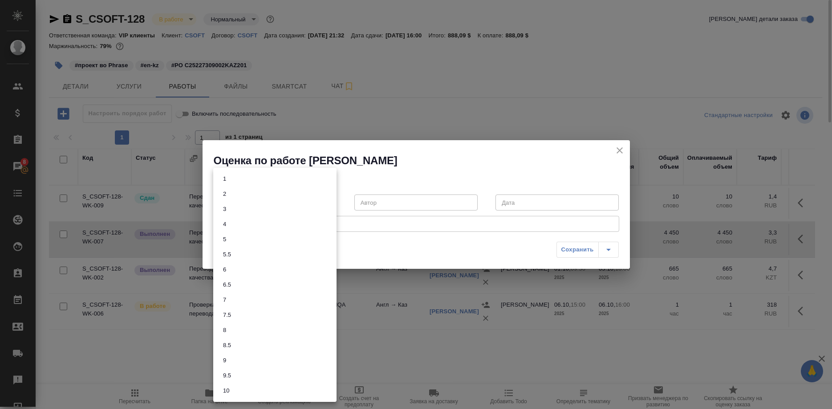
click at [222, 239] on button "5" at bounding box center [224, 240] width 8 height 10
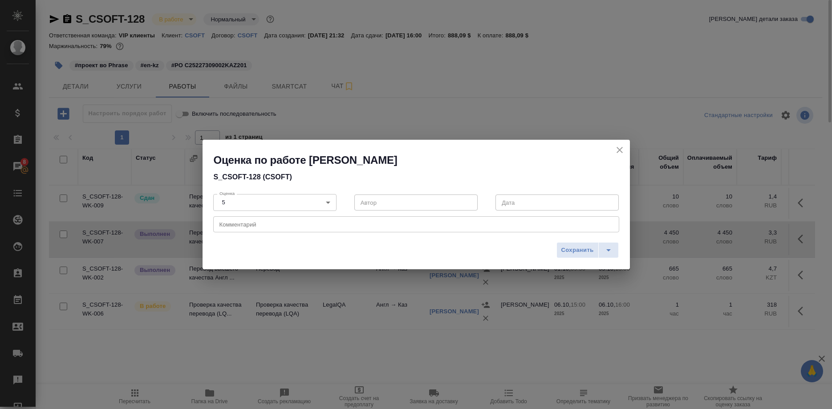
type input "5"
click at [575, 247] on span "Сохранить" at bounding box center [577, 250] width 32 height 10
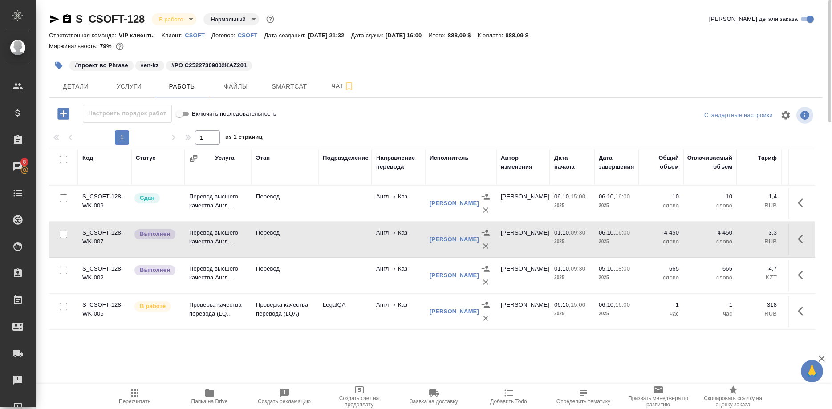
click at [711, 51] on div "Маржинальность: 79%" at bounding box center [435, 47] width 773 height 12
click at [725, 47] on div "Маржинальность: 79%" at bounding box center [435, 47] width 773 height 12
click at [143, 82] on span "Услуги" at bounding box center [129, 86] width 43 height 11
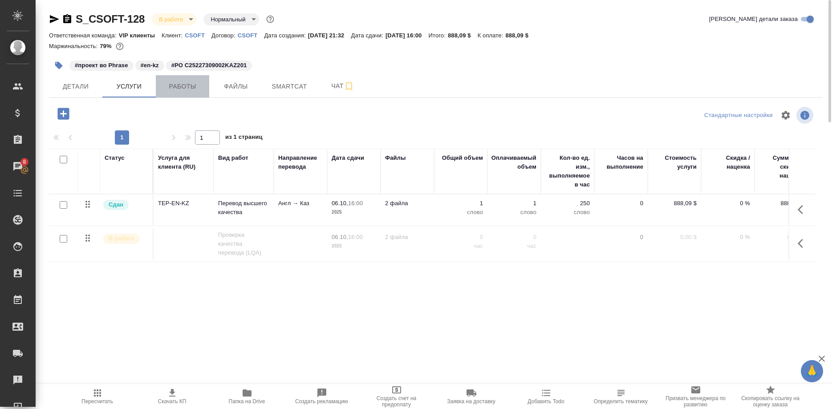
click at [187, 91] on span "Работы" at bounding box center [182, 86] width 43 height 11
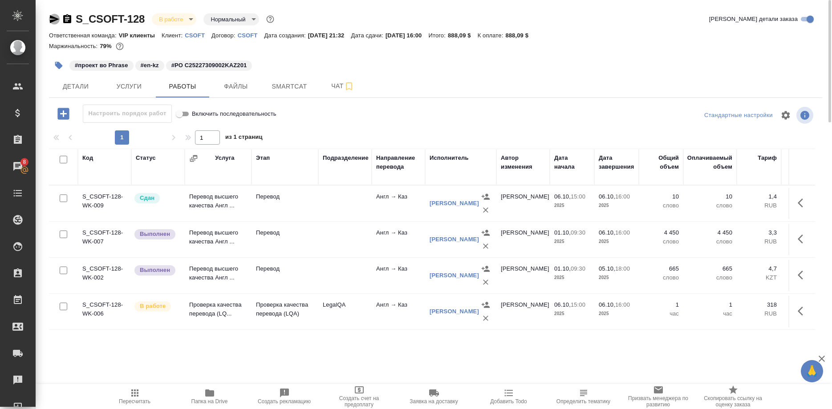
click at [51, 18] on icon "button" at bounding box center [54, 19] width 9 height 8
click at [82, 81] on button "Детали" at bounding box center [75, 86] width 53 height 22
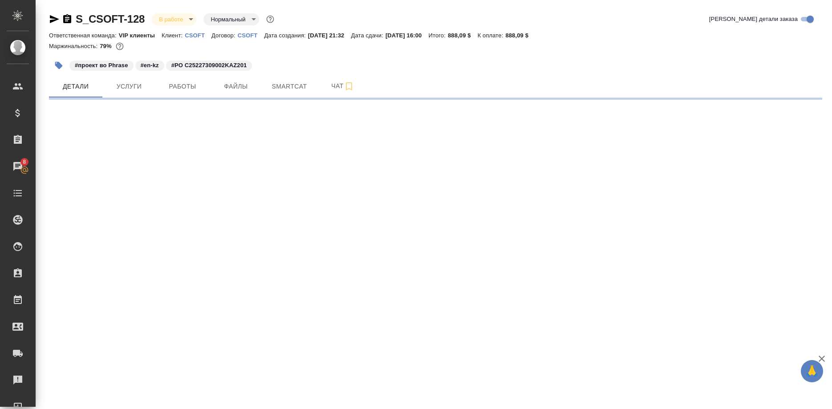
select select "RU"
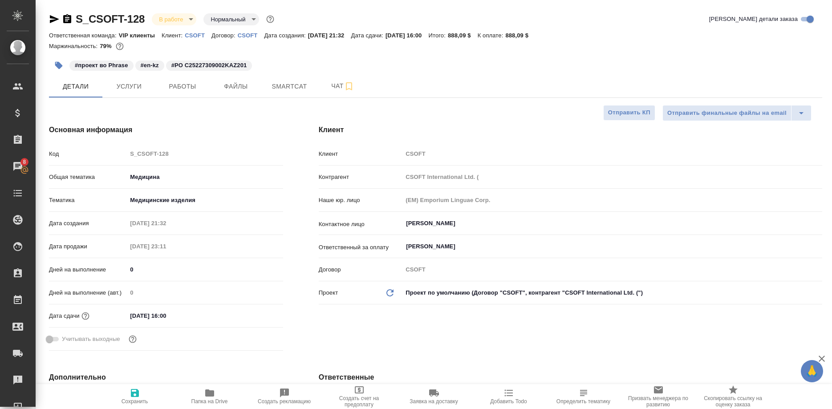
type textarea "x"
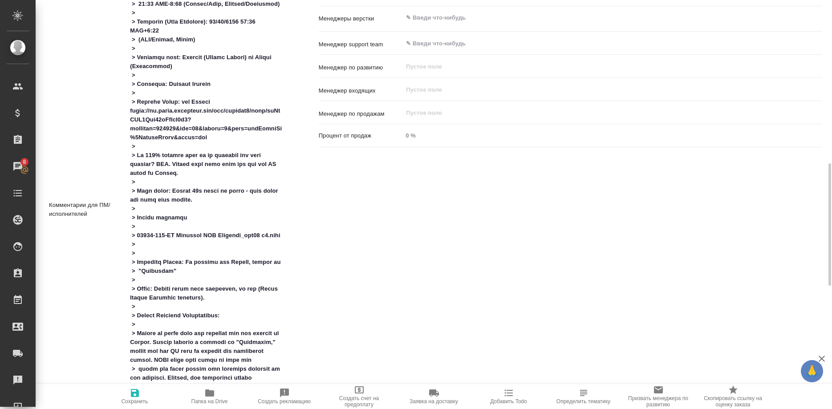
scroll to position [726, 0]
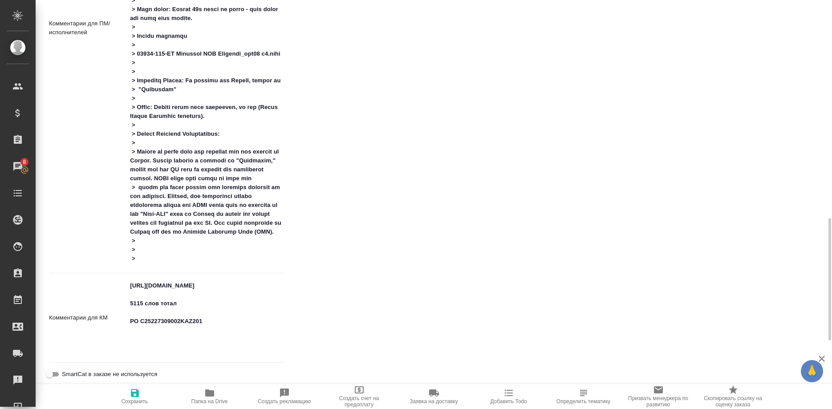
click at [135, 165] on textarea at bounding box center [205, 27] width 156 height 478
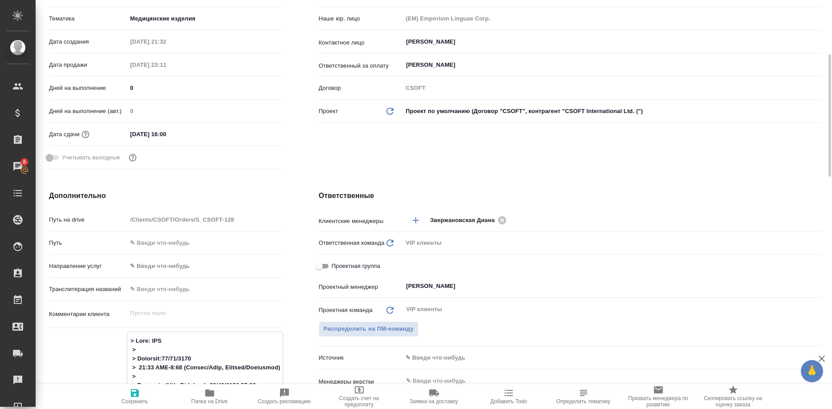
scroll to position [0, 0]
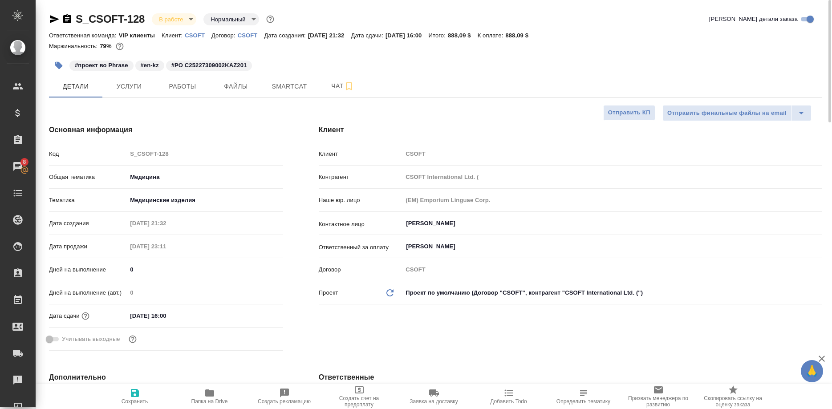
type textarea "x"
click at [118, 13] on h2 "S_CSOFT-128" at bounding box center [110, 19] width 69 height 14
click at [186, 33] on p "CSOFT" at bounding box center [198, 35] width 27 height 7
type textarea "x"
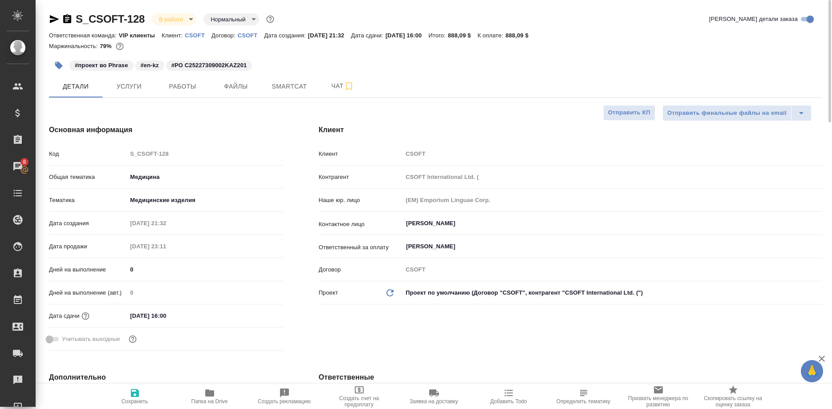
type textarea "x"
click at [133, 120] on div "Основная информация Код S_CSOFT-128 Общая тематика Медицина med Тематика Медици…" at bounding box center [166, 239] width 270 height 265
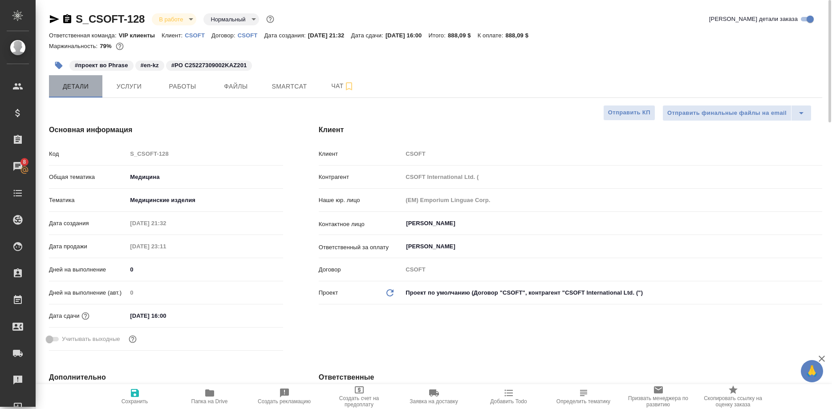
click at [79, 88] on span "Детали" at bounding box center [75, 86] width 43 height 11
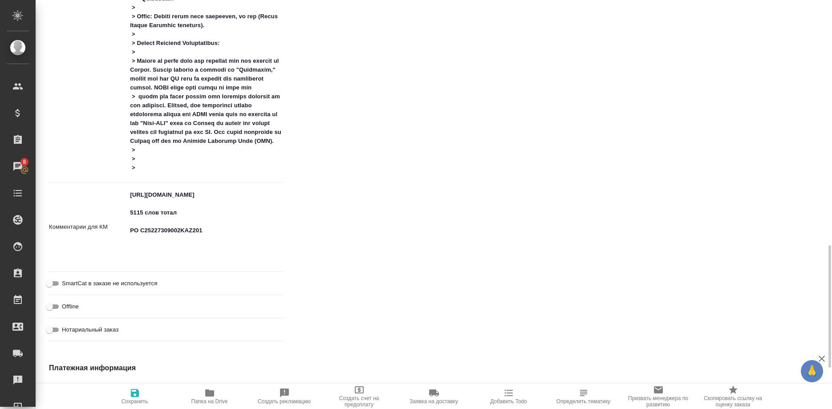
scroll to position [590, 0]
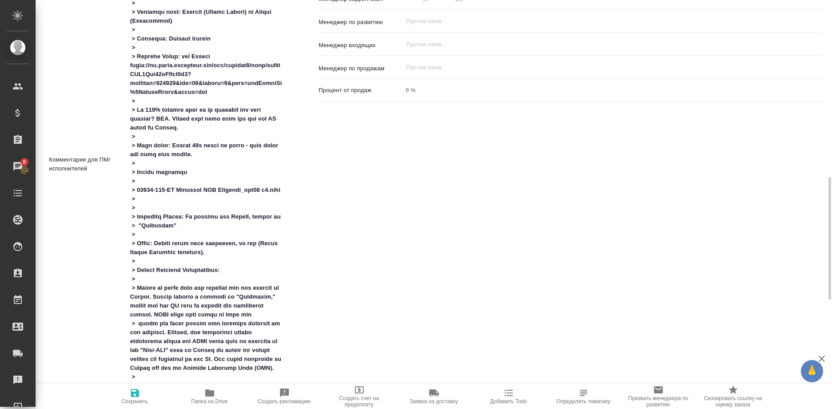
click at [716, 264] on div "Ответственные Клиентские менеджеры Звержановская Диана ​ Ответственная команда …" at bounding box center [570, 177] width 539 height 826
type textarea "x"
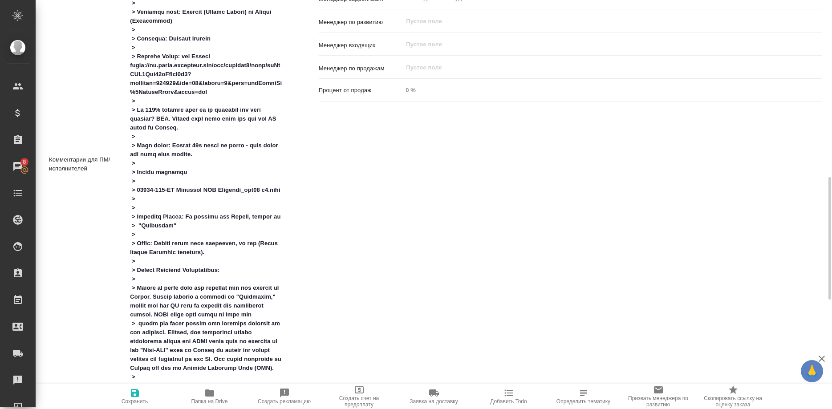
type textarea "x"
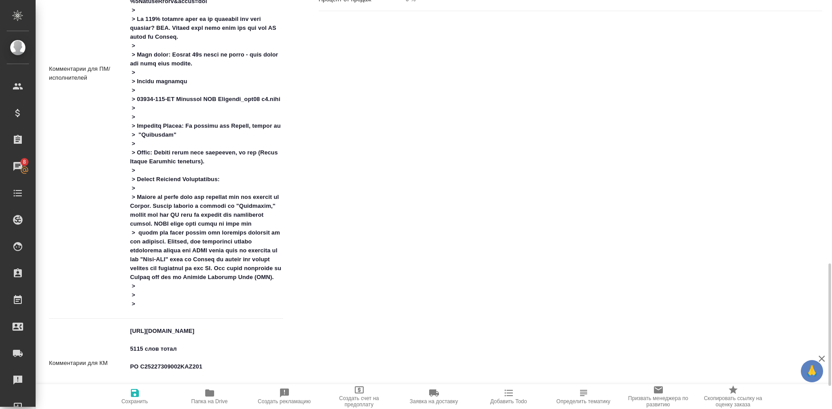
scroll to position [726, 0]
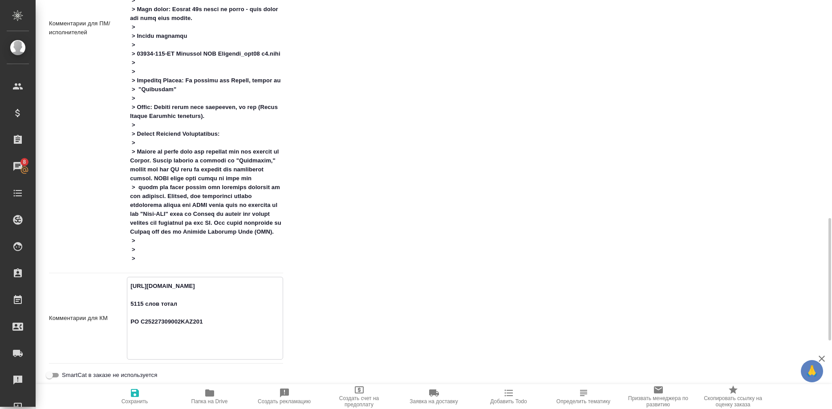
drag, startPoint x: 215, startPoint y: 313, endPoint x: 123, endPoint y: 286, distance: 96.1
click at [127, 286] on textarea "https://us.cloud.memsource.com/web/project2/show/isPtIXJ3Bna01kKtToC3h3?workflo…" at bounding box center [204, 317] width 155 height 77
type textarea "x"
click at [161, 255] on textarea at bounding box center [205, 27] width 156 height 478
type textarea "x"
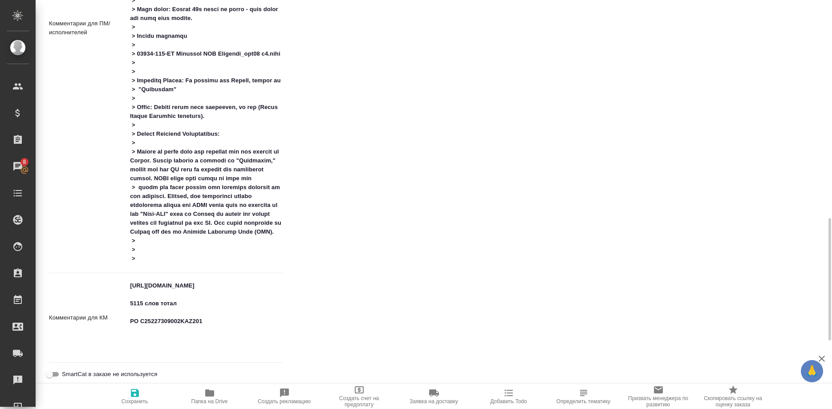
type textarea "x"
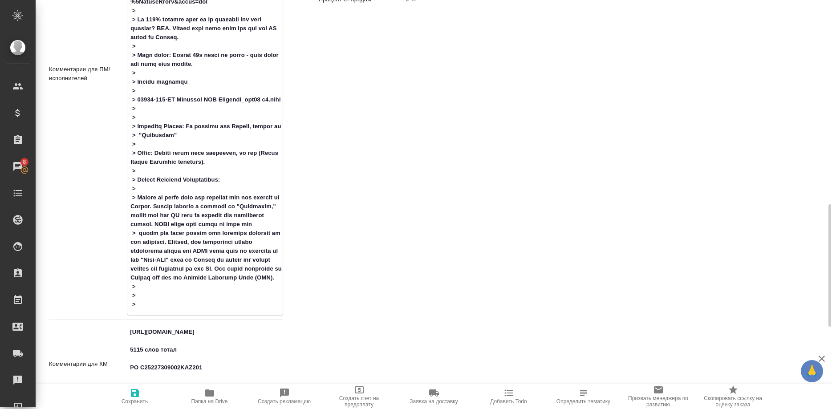
scroll to position [772, 0]
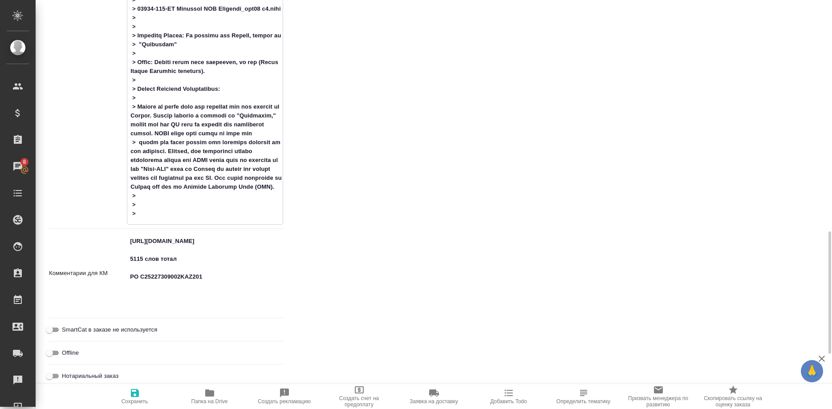
type textarea "x"
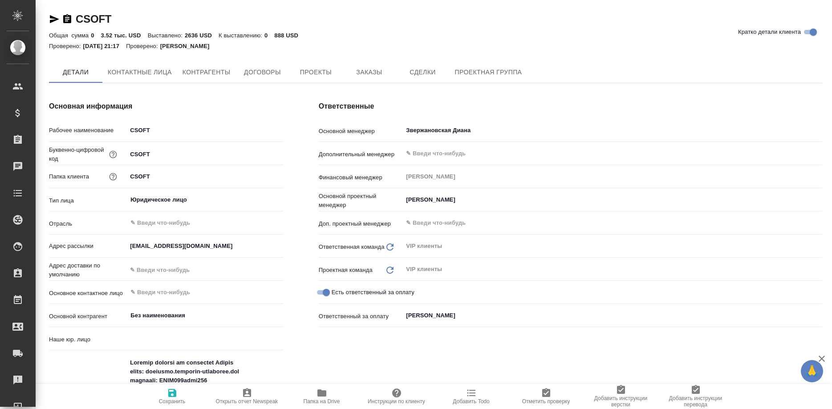
type textarea "x"
type input "(EM) Emporium Linguae Corp."
type textarea "x"
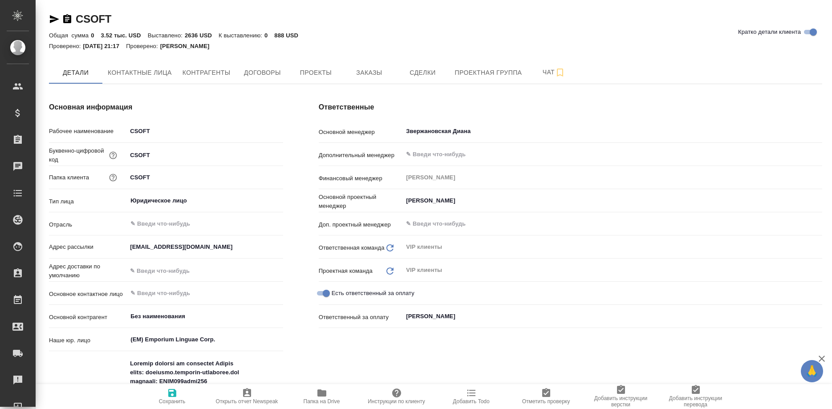
type textarea "x"
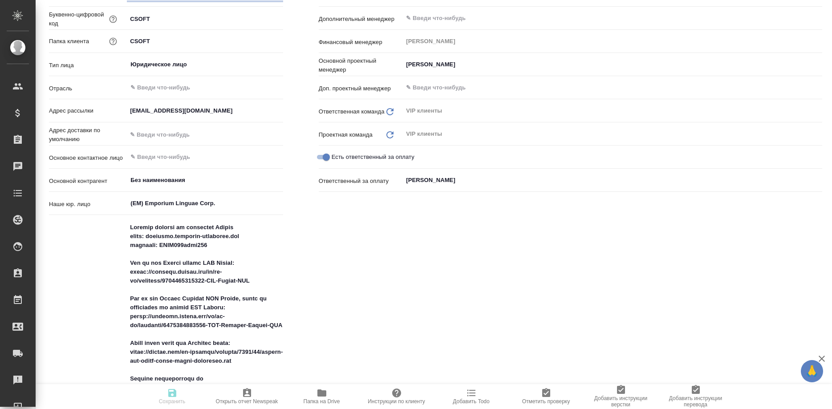
type textarea "x"
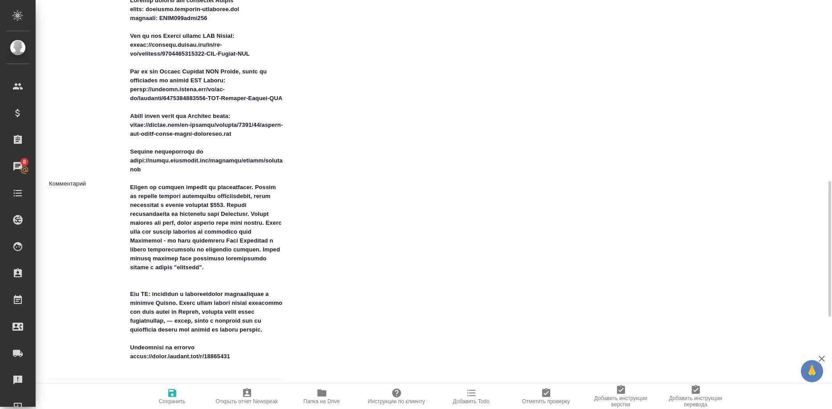
scroll to position [409, 0]
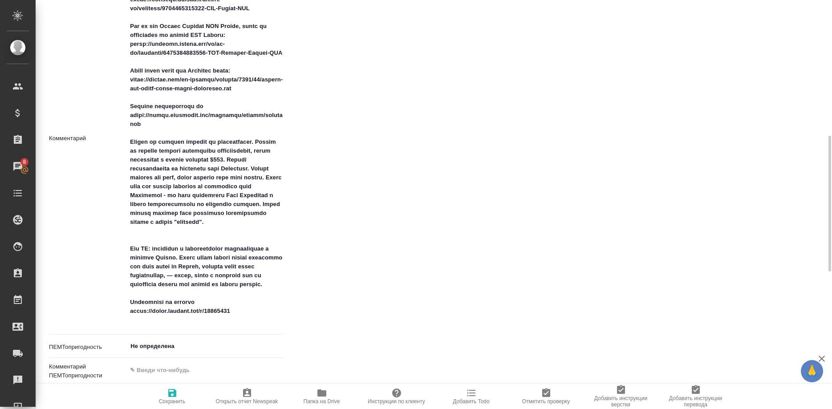
type textarea "x"
click at [149, 248] on textarea at bounding box center [205, 137] width 156 height 380
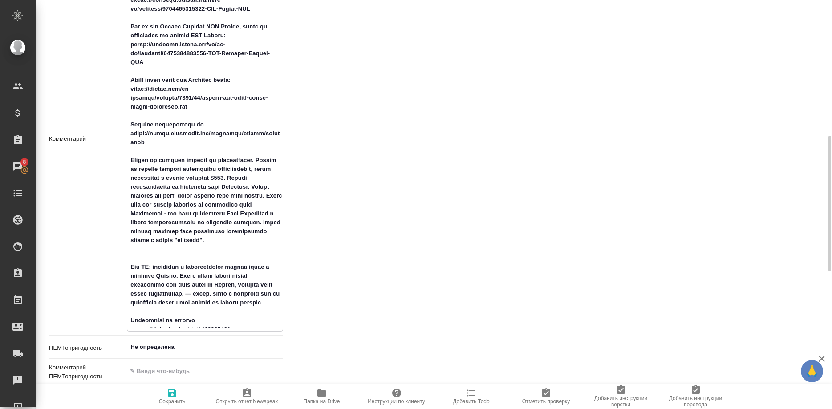
type textarea "Loremip dolorsi am consectet Adipis elits: doeiusmo.temporin-utlaboree.dol magn…"
type textarea "x"
type textarea "Loremip dolorsi am consectet Adipis elits: doeiusmo.temporin-utlaboree.dol magn…"
type textarea "x"
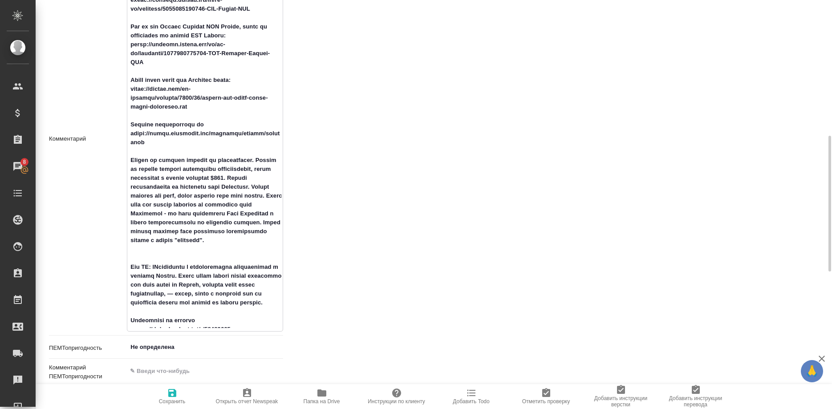
type textarea "x"
type textarea "Loremip dolorsi am consectet Adipis elits: doeiusmo.temporin-utlaboree.dol magn…"
type textarea "x"
type textarea "Loremip dolorsi am consectet Adipis elits: doeiusmo.temporin-utlaboree.dol magn…"
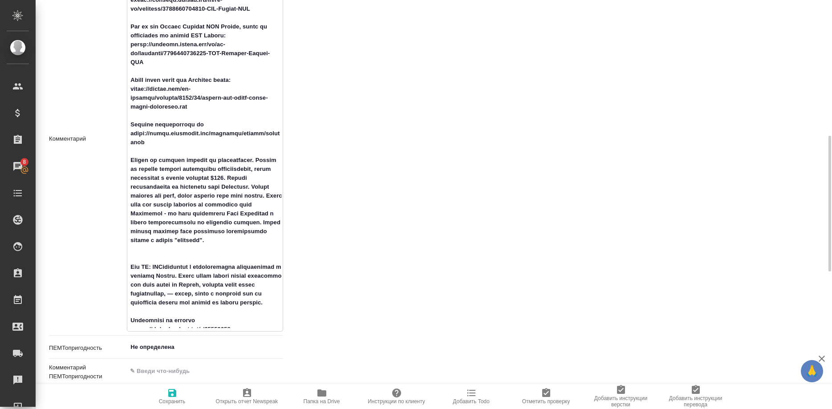
type textarea "x"
type textarea "Loremip dolorsi am consectet Adipis elits: doeiusmo.temporin-utlaboree.dol magn…"
type textarea "x"
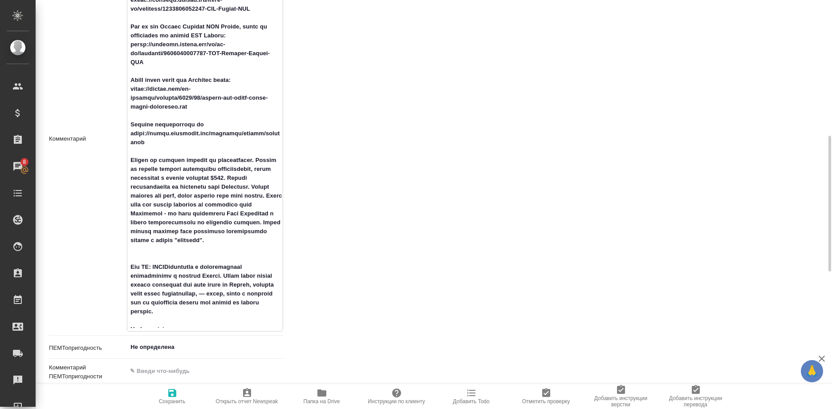
type textarea "Loremip dolorsi am consectet Adipis elits: doeiusmo.temporin-utlaboree.dol magn…"
type textarea "x"
type textarea "Loremip dolorsi am consectet Adipis elits: doeiusmo.temporin-utlaboree.dol magn…"
type textarea "x"
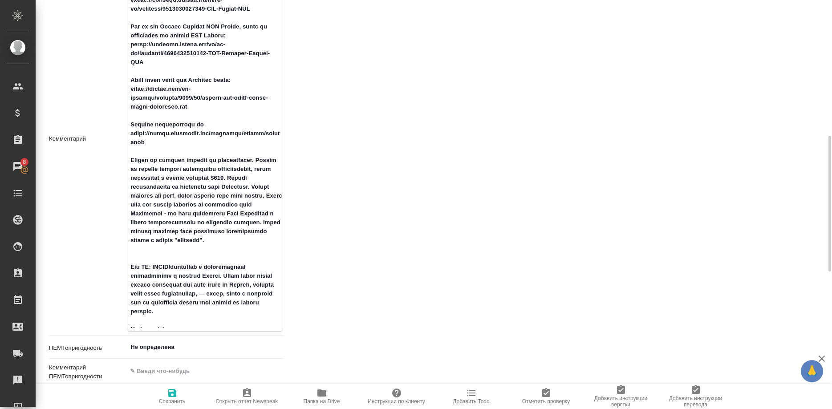
type textarea "x"
type textarea "Loremip dolorsi am consectet Adipis elits: doeiusmo.temporin-utlaboree.dol magn…"
type textarea "x"
type textarea "Loremip dolorsi am consectet Adipis elits: doeiusmo.temporin-utlaboree.dol magn…"
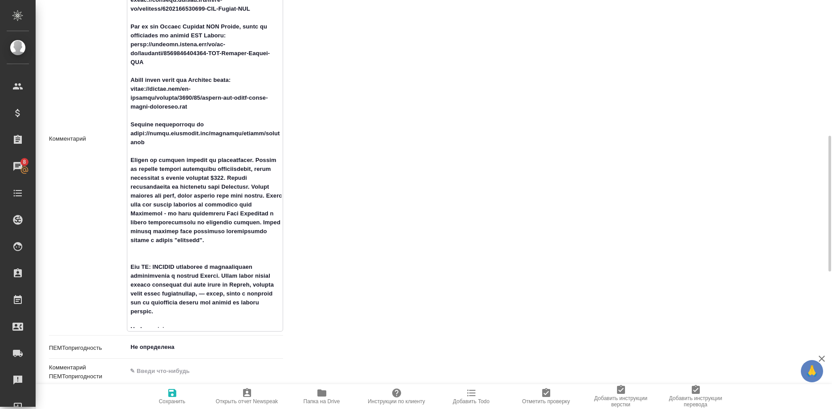
type textarea "x"
type textarea "Loremip dolorsi am consectet Adipis elits: doeiusmo.temporin-utlaboree.dol magn…"
type textarea "x"
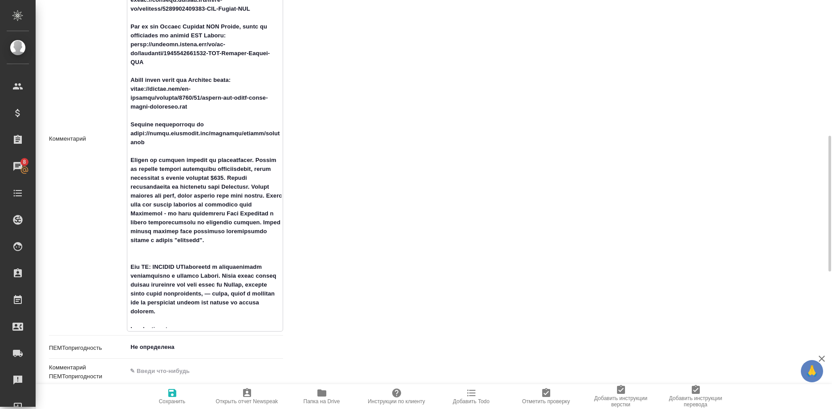
type textarea "Loremip dolorsi am consectet Adipis elits: doeiusmo.temporin-utlaboree.dol magn…"
type textarea "x"
type textarea "Loremip dolorsi am consectet Adipis elits: doeiusmo.temporin-utlaboree.dol magn…"
type textarea "x"
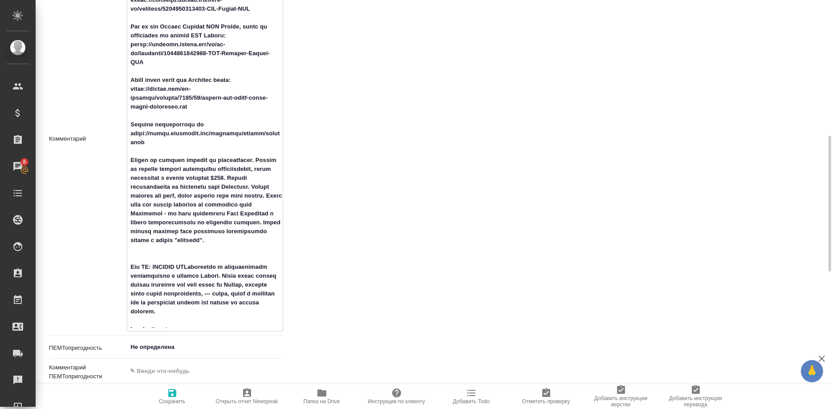
type textarea "x"
type textarea "Loremip dolorsi am consectet Adipis elits: doeiusmo.temporin-utlaboree.dol magn…"
type textarea "x"
type textarea "Loremip dolorsi am consectet Adipis elits: doeiusmo.temporin-utlaboree.dol magn…"
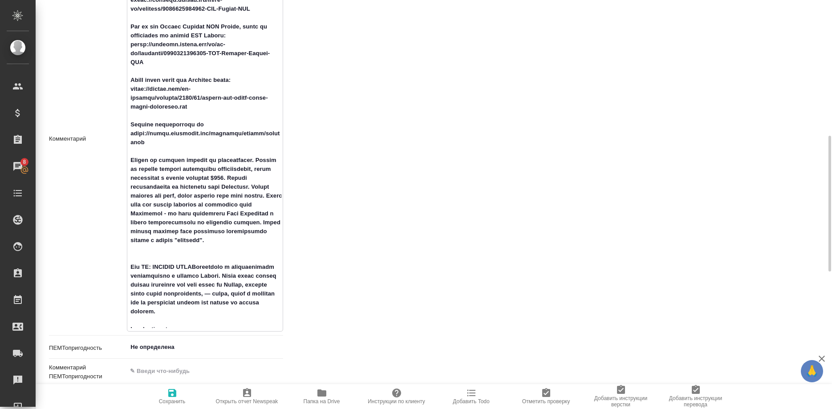
type textarea "x"
type textarea "Loremip dolorsi am consectet Adipis elits: doeiusmo.temporin-utlaboree.dol magn…"
type textarea "x"
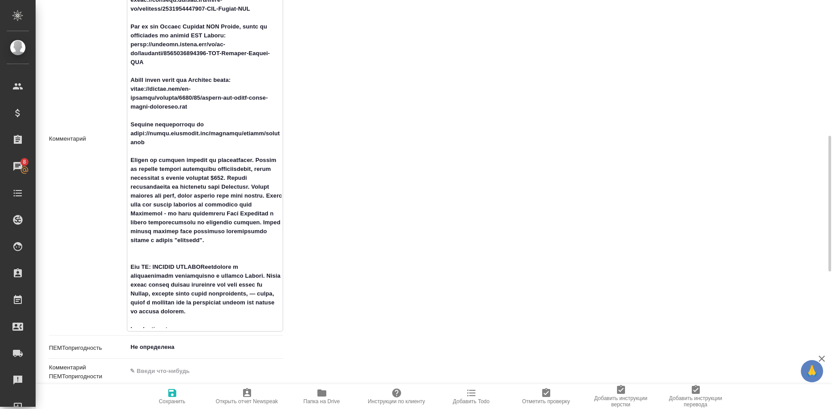
type textarea "Loremip dolorsi am consectet Adipis elits: doeiusmo.temporin-utlaboree.dol magn…"
type textarea "x"
type textarea "Loremip dolorsi am consectet Adipis elits: doeiusmo.temporin-utlaboree.dol magn…"
type textarea "x"
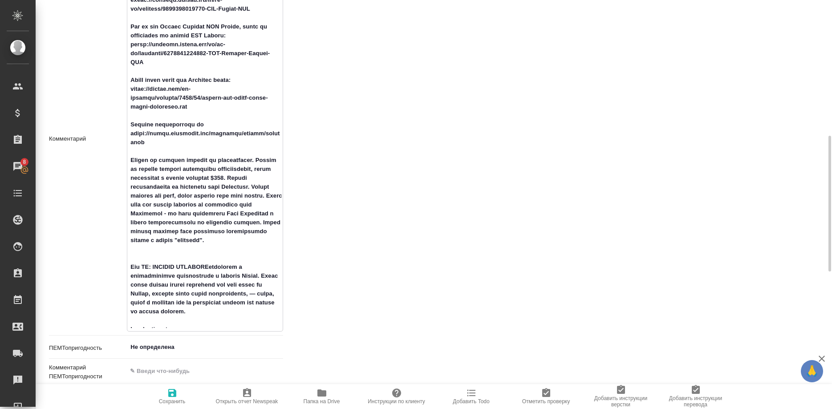
type textarea "x"
type textarea "Loremip dolorsi am consectet Adipis elits: doeiusmo.temporin-utlaboree.dol magn…"
type textarea "x"
type textarea "Loremip dolorsi am consectet Adipis elits: doeiusmo.temporin-utlaboree.dol magn…"
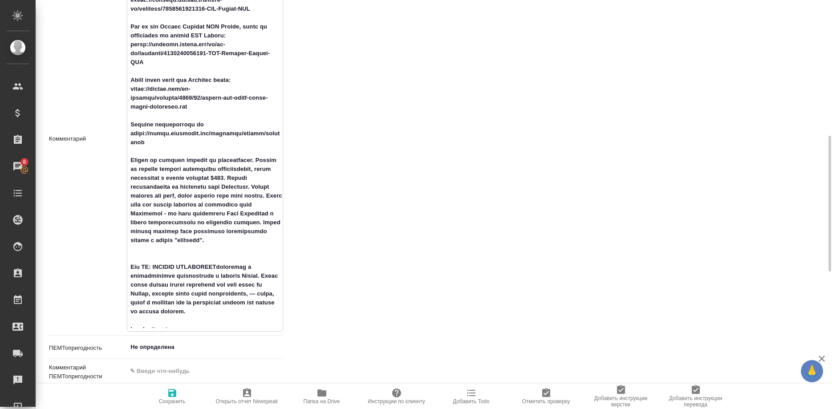
type textarea "x"
type textarea "Loremip dolorsi am consectet Adipis elits: doeiusmo.temporin-utlaboree.dol magn…"
type textarea "x"
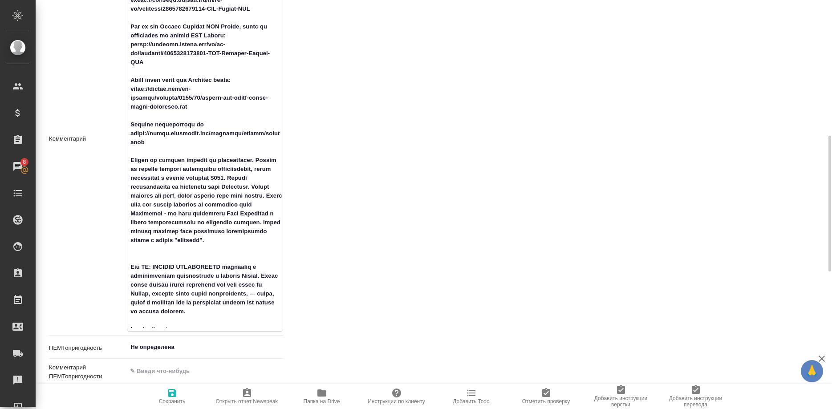
type textarea "Loremip dolorsi am consectet Adipis elits: doeiusmo.temporin-utlaboree.dol magn…"
type textarea "x"
type textarea "Loremip dolorsi am consectet Adipis elits: doeiusmo.temporin-utlaboree.dol magn…"
type textarea "x"
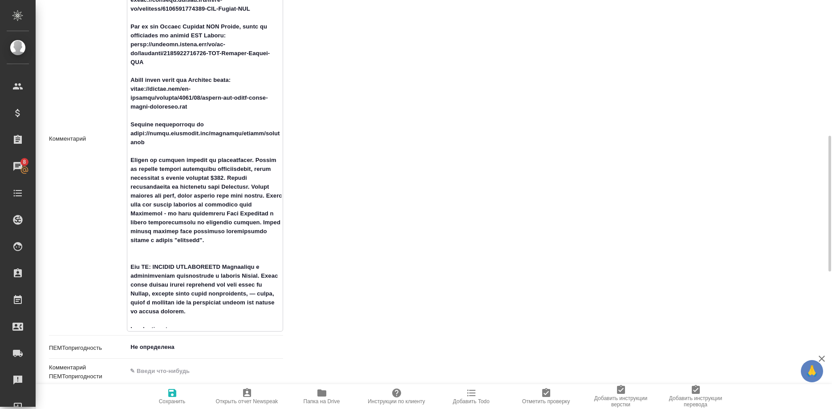
type textarea "x"
type textarea "Loremip dolorsi am consectet Adipis elits: doeiusmo.temporin-utlaboree.dol magn…"
type textarea "x"
type textarea "Loremip dolorsi am consectet Adipis elits: doeiusmo.temporin-utlaboree.dol magn…"
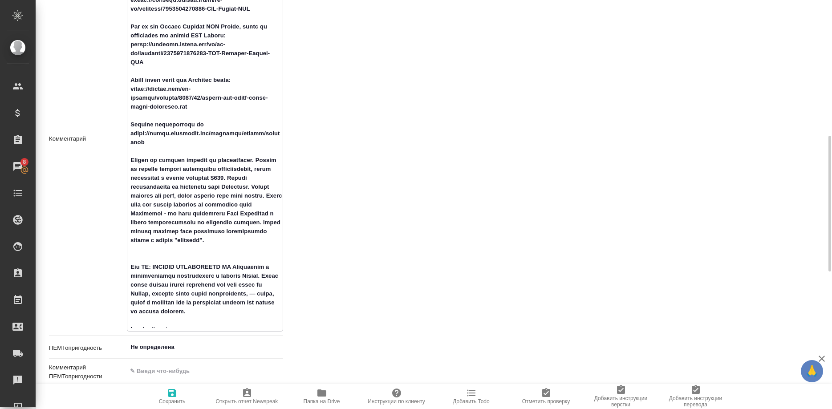
type textarea "x"
type textarea "Loremip dolorsi am consectet Adipis elits: doeiusmo.temporin-utlaboree.dol magn…"
type textarea "x"
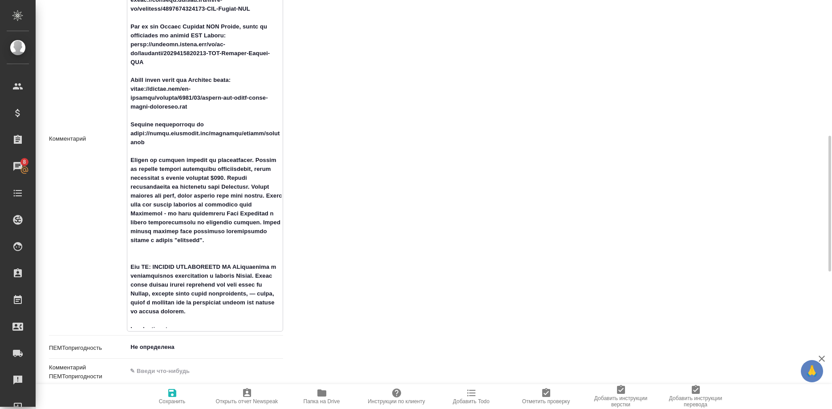
type textarea "Loremip dolorsi am consectet Adipis elits: doeiusmo.temporin-utlaboree.dol magn…"
type textarea "x"
type textarea "Loremip dolorsi am consectet Adipis elits: doeiusmo.temporin-utlaboree.dol magn…"
type textarea "x"
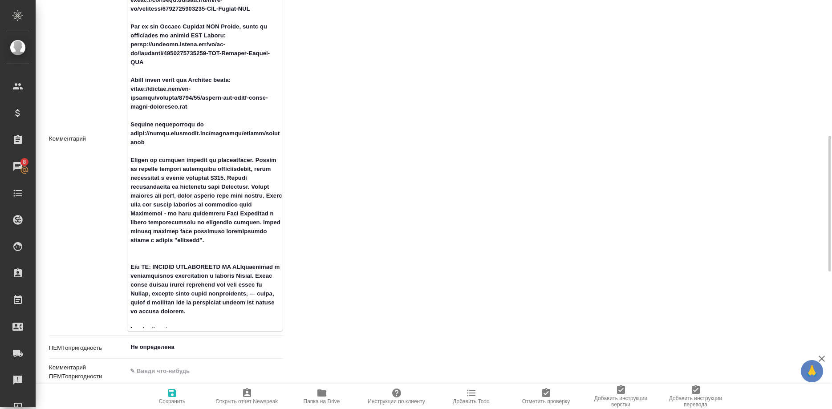
type textarea "x"
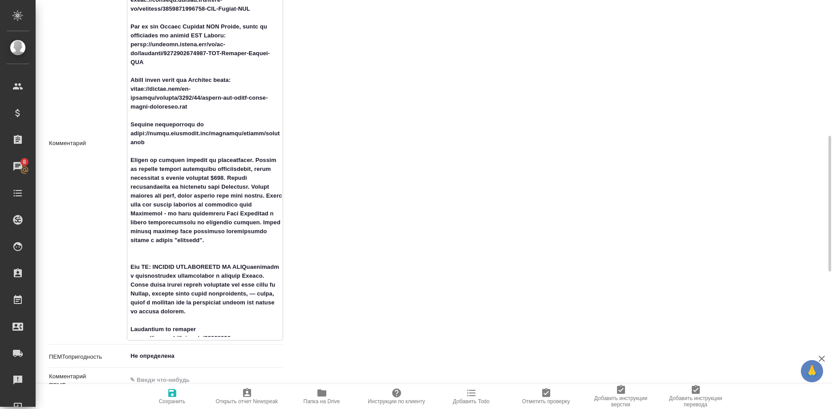
type textarea "Loremip dolorsi am consectet Adipis elits: doeiusmo.temporin-utlaboree.dol magn…"
type textarea "x"
type textarea "Loremip dolorsi am consectet Adipis elits: doeiusmo.temporin-utlaboree.dol magn…"
type textarea "x"
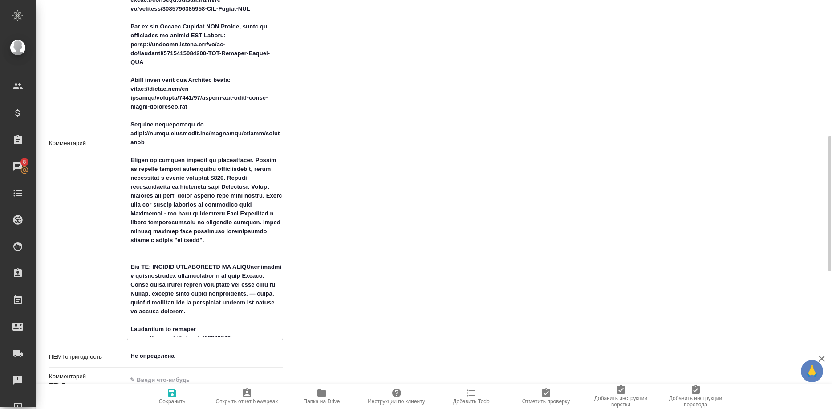
type textarea "x"
type textarea "Loremip dolorsi am consectet Adipis elits: doeiusmo.temporin-utlaboree.dol magn…"
type textarea "x"
type textarea "Loremip dolorsi am consectet Adipis elits: doeiusmo.temporin-utlaboree.dol magn…"
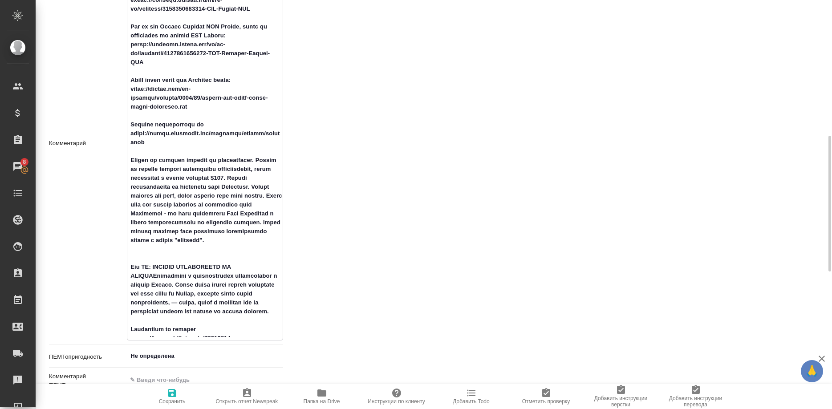
type textarea "x"
type textarea "Loremip dolorsi am consectet Adipis elits: doeiusmo.temporin-utlaboree.dol magn…"
type textarea "x"
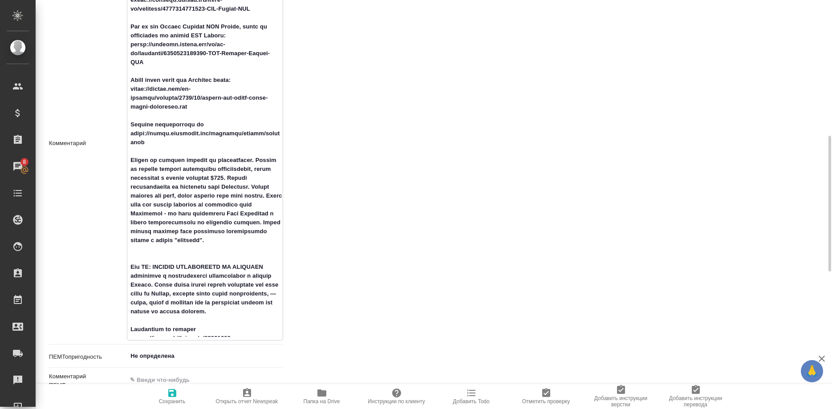
type textarea "Loremip dolorsi am consectet Adipis elits: doeiusmo.temporin-utlaboree.dol magn…"
type textarea "x"
type textarea "Loremip dolorsi am consectet Adipis elits: doeiusmo.temporin-utlaboree.dol magn…"
type textarea "x"
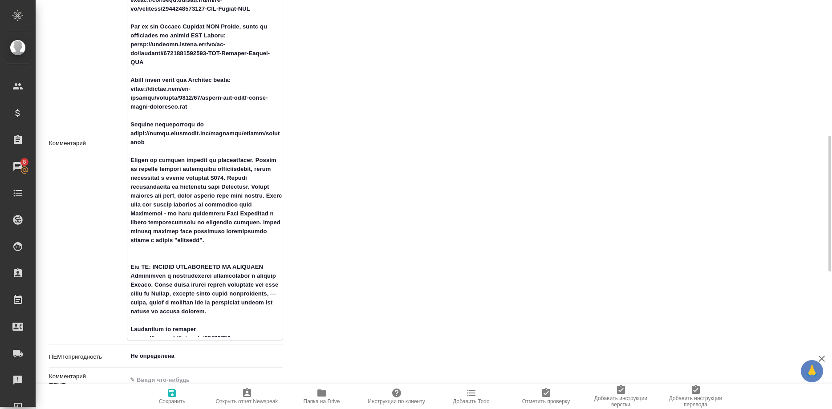
type textarea "x"
type textarea "Loremip dolorsi am consectet Adipis elits: doeiusmo.temporin-utlaboree.dol magn…"
type textarea "x"
type textarea "Loremip dolorsi am consectet Adipis elits: doeiusmo.temporin-utlaboree.dol magn…"
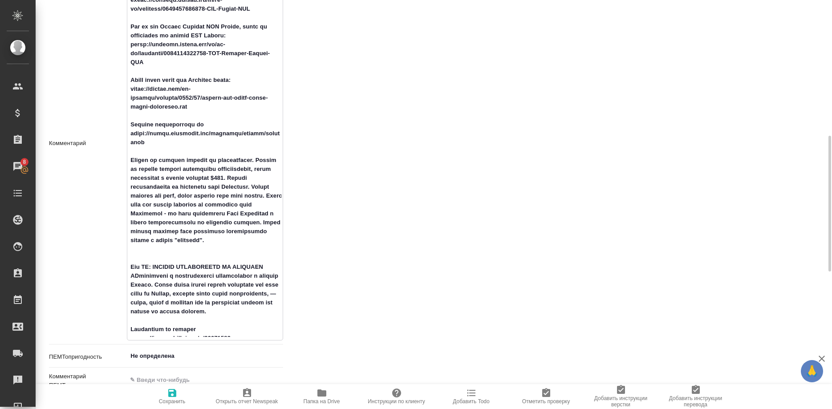
type textarea "x"
type textarea "Loremip dolorsi am consectet Adipis elits: doeiusmo.temporin-utlaboree.dol magn…"
type textarea "x"
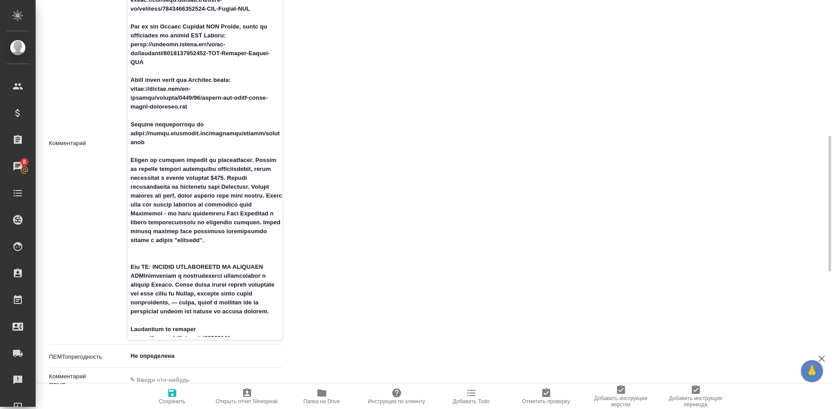
type textarea "Loremip dolorsi am consectet Adipis elits: doeiusmo.temporin-utlaboree.dol magn…"
type textarea "x"
type textarea "Loremip dolorsi am consectet Adipis elits: doeiusmo.temporin-utlaboree.dol magn…"
type textarea "x"
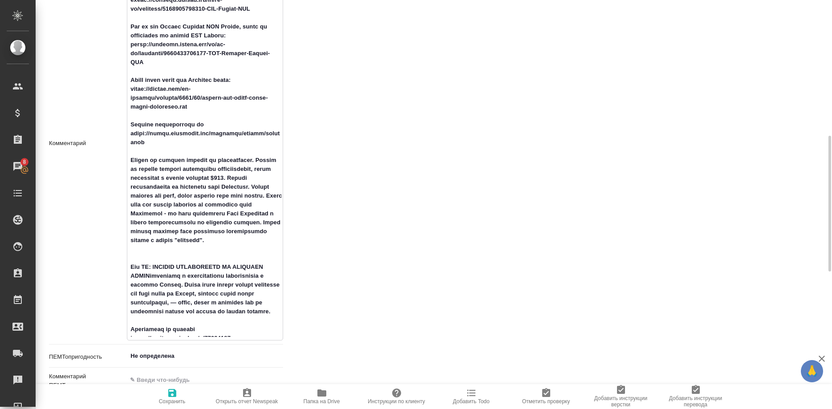
type textarea "x"
type textarea "Loremip dolorsi am consectet Adipis elits: doeiusmo.temporin-utlaboree.dol magn…"
type textarea "x"
type textarea "Loremip dolorsi am consectet Adipis elits: doeiusmo.temporin-utlaboree.dol magn…"
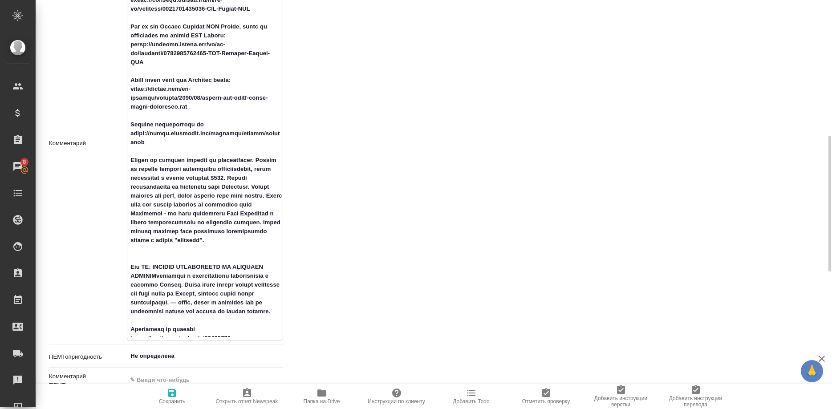
type textarea "x"
type textarea "Loremip dolorsi am consectet Adipis elits: doeiusmo.temporin-utlaboree.dol magn…"
type textarea "x"
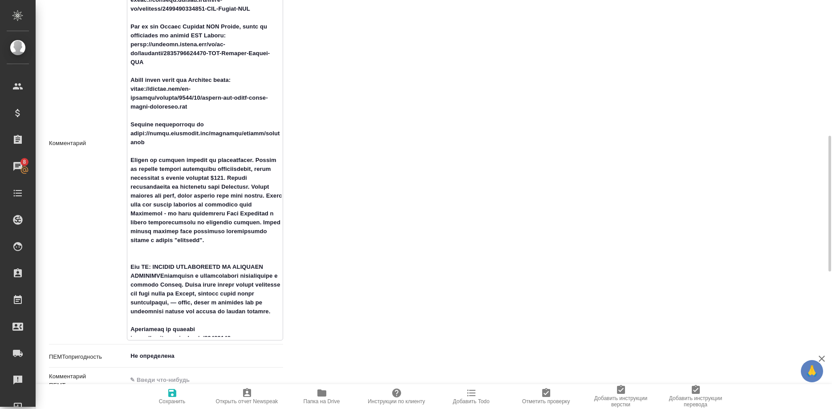
type textarea "Loremip dolorsi am consectet Adipis elits: doeiusmo.temporin-utlaboree.dol magn…"
type textarea "x"
type textarea "Loremip dolorsi am consectet Adipis elits: doeiusmo.temporin-utlaboree.dol magn…"
type textarea "x"
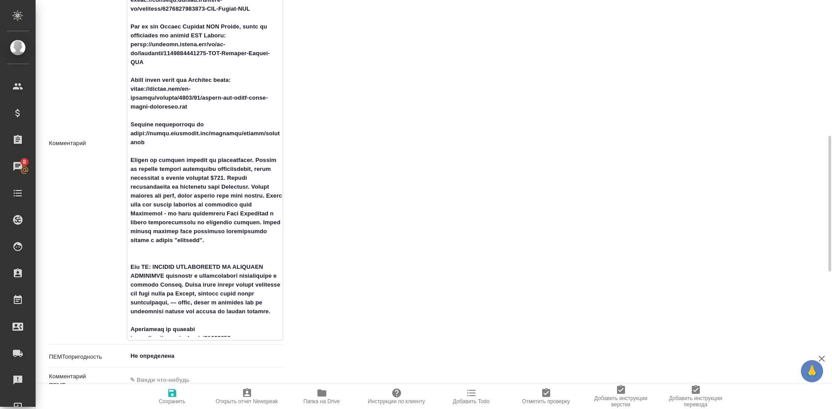
type textarea "x"
type textarea "Loremip dolorsi am consectet Adipis elits: doeiusmo.temporin-utlaboree.dol magn…"
type textarea "x"
type textarea "Loremip dolorsi am consectet Adipis elits: doeiusmo.temporin-utlaboree.dol magn…"
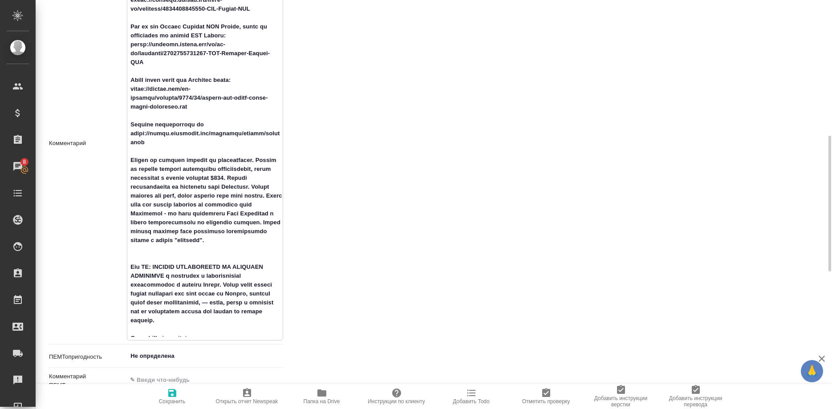
type textarea "x"
type textarea "Loremip dolorsi am consectet Adipis elits: doeiusmo.temporin-utlaboree.dol magn…"
type textarea "x"
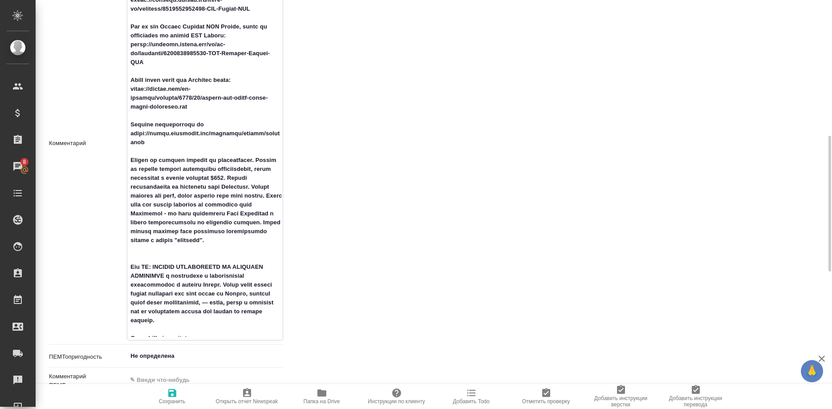
type textarea "Loremip dolorsi am consectet Adipis elits: doeiusmo.temporin-utlaboree.dol magn…"
type textarea "x"
type textarea "Loremip dolorsi am consectet Adipis elits: doeiusmo.temporin-utlaboree.dol magn…"
type textarea "x"
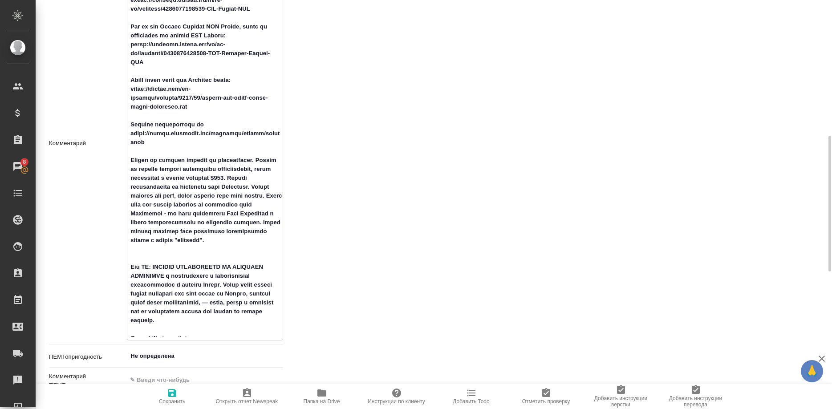
type textarea "x"
type textarea "Loremip dolorsi am consectet Adipis elits: doeiusmo.temporin-utlaboree.dol magn…"
type textarea "x"
type textarea "Loremip dolorsi am consectet Adipis elits: doeiusmo.temporin-utlaboree.dol magn…"
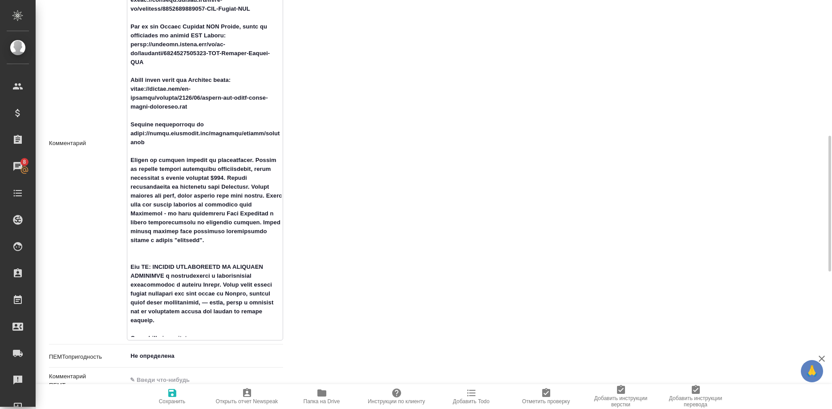
type textarea "x"
type textarea "Loremip dolorsi am consectet Adipis elits: doeiusmo.temporin-utlaboree.dol magn…"
type textarea "x"
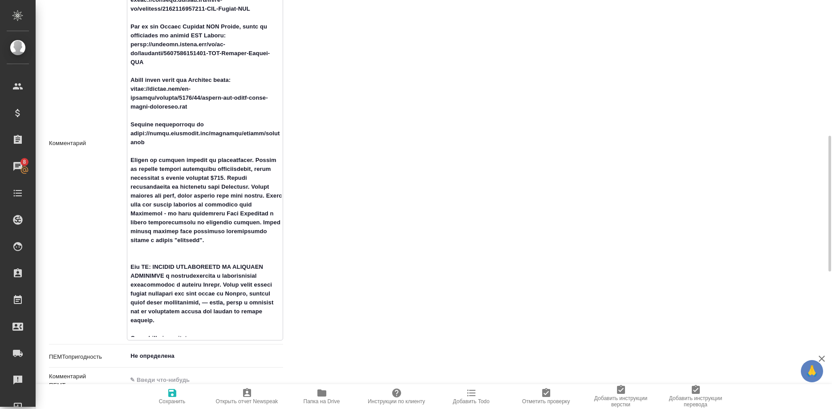
type textarea "Loremip dolorsi am consectet Adipis elits: doeiusmo.temporin-utlaboree.dol magn…"
type textarea "x"
type textarea "Loremip dolorsi am consectet Adipis elits: doeiusmo.temporin-utlaboree.dol magn…"
type textarea "x"
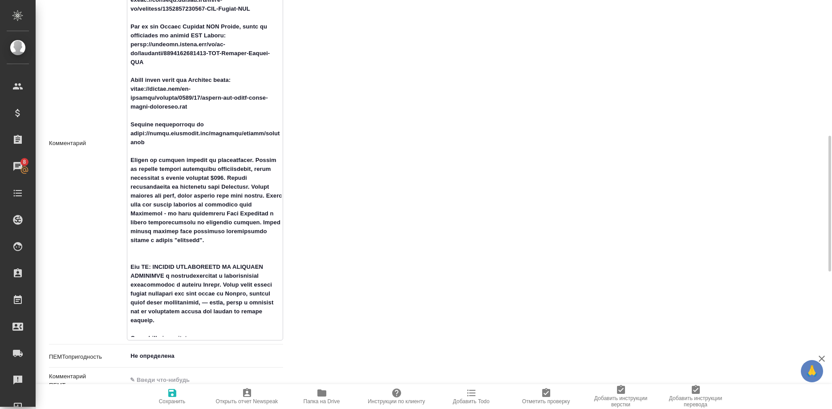
type textarea "x"
type textarea "Loremip dolorsi am consectet Adipis elits: doeiusmo.temporin-utlaboree.dol magn…"
type textarea "x"
type textarea "Loremip dolorsi am consectet Adipis elits: doeiusmo.temporin-utlaboree.dol magn…"
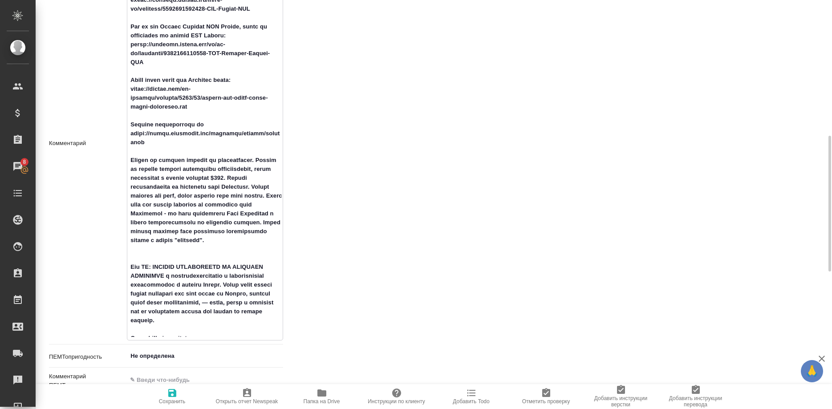
type textarea "x"
type textarea "Loremip dolorsi am consectet Adipis elits: doeiusmo.temporin-utlaboree.dol magn…"
type textarea "x"
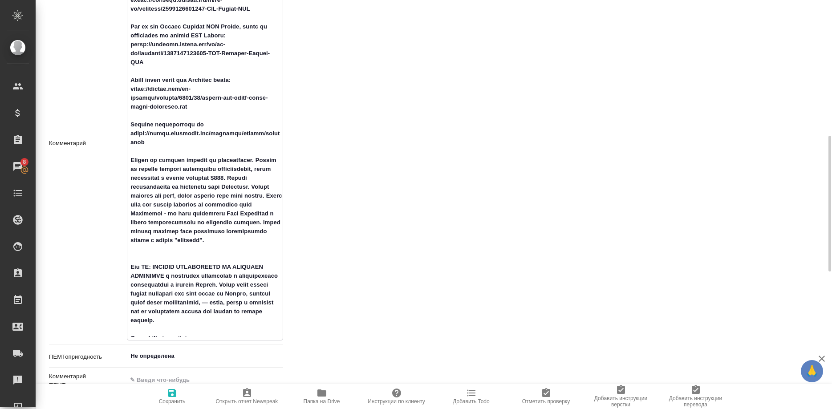
type textarea "Loremip dolorsi am consectet Adipis elits: doeiusmo.temporin-utlaboree.dol magn…"
type textarea "x"
type textarea "Loremip dolorsi am consectet Adipis elits: doeiusmo.temporin-utlaboree.dol magn…"
type textarea "x"
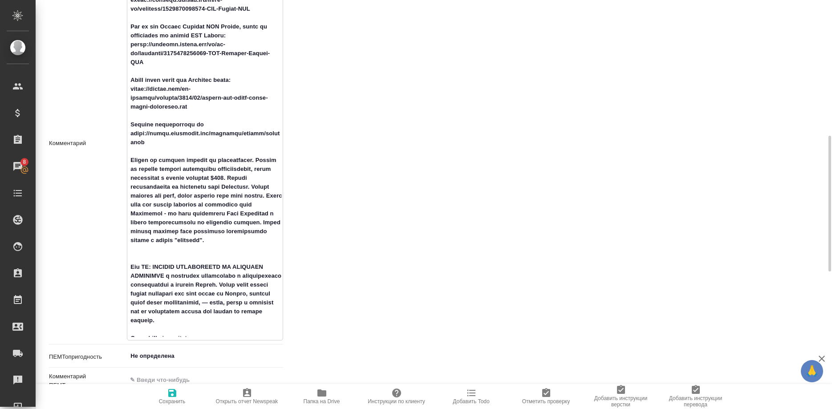
type textarea "x"
type textarea "Loremip dolorsi am consectet Adipis elits: doeiusmo.temporin-utlaboree.dol magn…"
type textarea "x"
type textarea "Loremip dolorsi am consectet Adipis elits: doeiusmo.temporin-utlaboree.dol magn…"
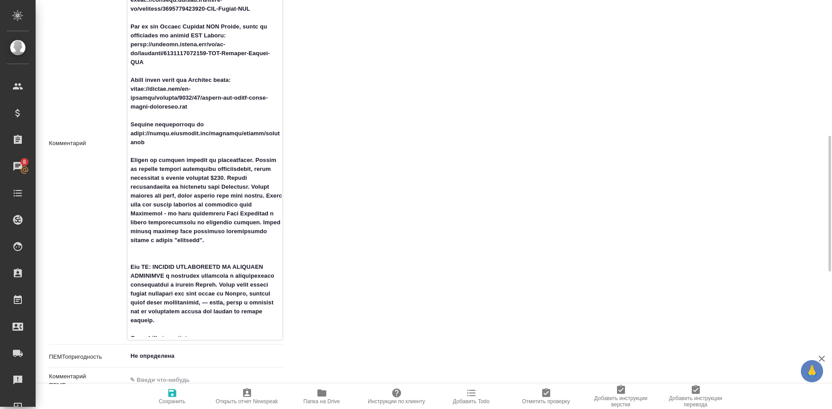
type textarea "x"
type textarea "Loremip dolorsi am consectet Adipis elits: doeiusmo.temporin-utlaboree.dol magn…"
type textarea "x"
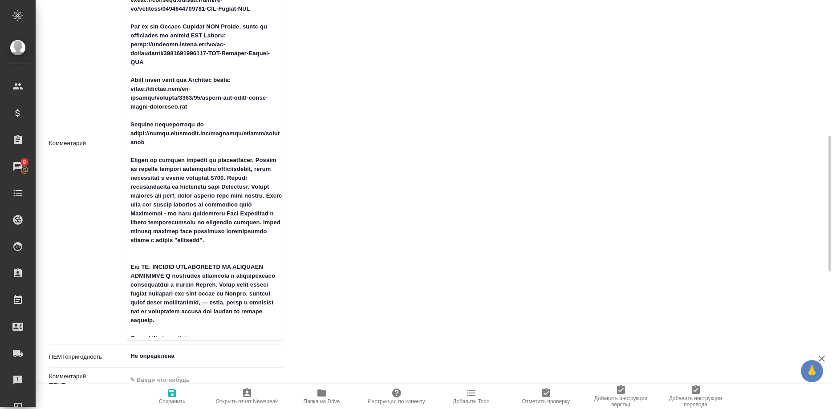
type textarea "Loremip dolorsi am consectet Adipis elits: doeiusmo.temporin-utlaboree.dol magn…"
type textarea "x"
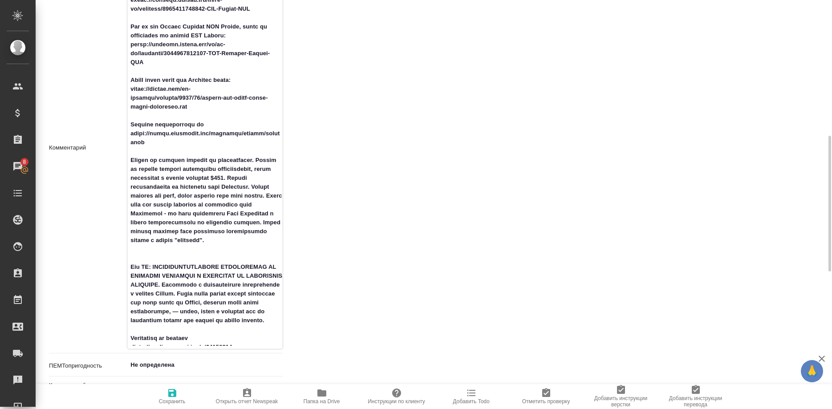
click at [202, 266] on textarea at bounding box center [204, 147] width 155 height 398
click at [169, 398] on span "Сохранить" at bounding box center [172, 401] width 27 height 6
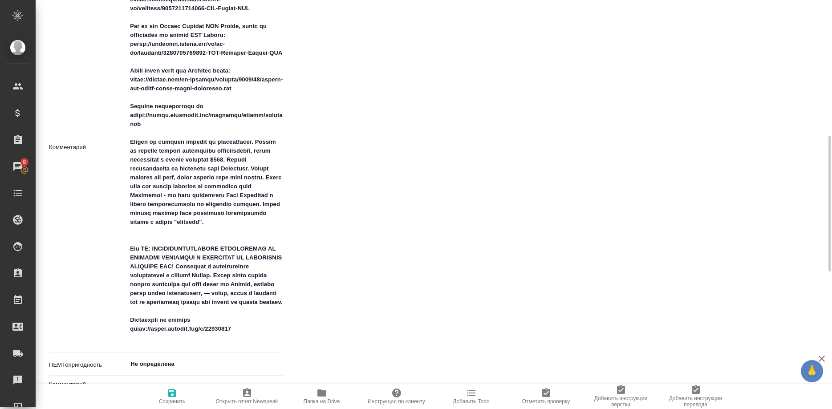
click at [169, 398] on span "Сохранить" at bounding box center [172, 401] width 27 height 6
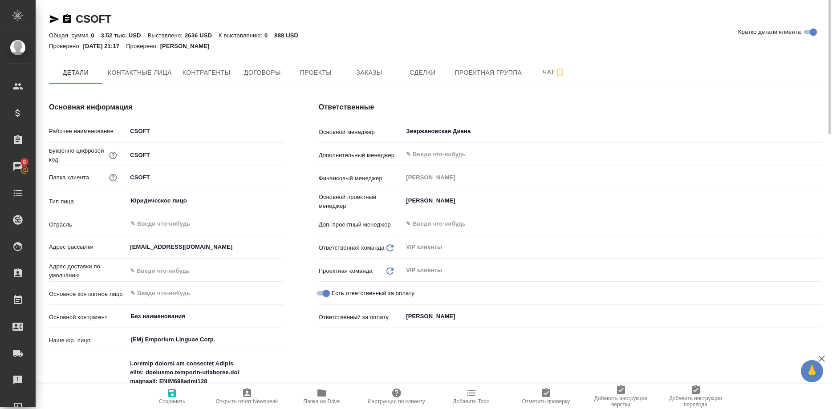
scroll to position [227, 0]
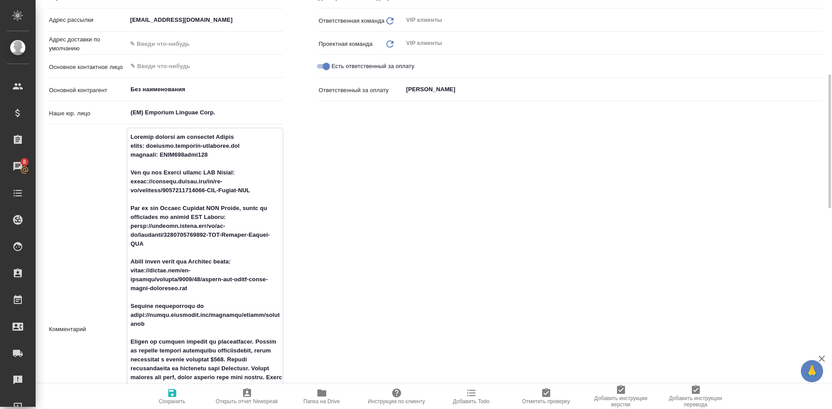
drag, startPoint x: 227, startPoint y: 154, endPoint x: 126, endPoint y: 147, distance: 101.7
click at [127, 147] on textarea at bounding box center [204, 329] width 155 height 398
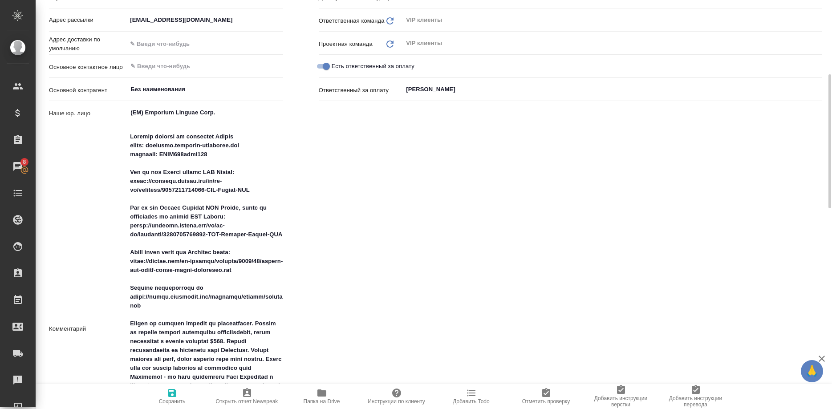
click at [752, 219] on div "Ответственные Основной менеджер [PERSON_NAME] ​ Дополнительный менеджер ​ Финан…" at bounding box center [570, 231] width 539 height 749
